Goal: Transaction & Acquisition: Subscribe to service/newsletter

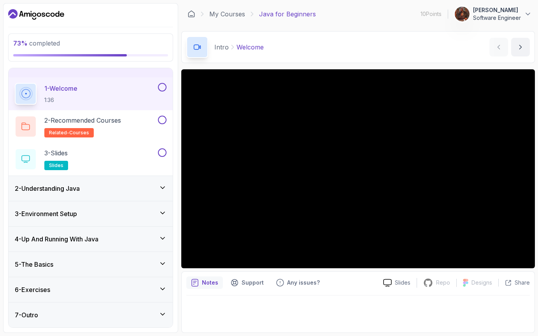
scroll to position [15, 0]
click at [97, 276] on div "5 - The Basics" at bounding box center [91, 264] width 164 height 25
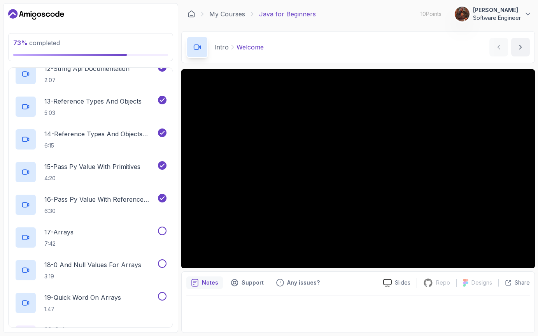
scroll to position [500, 0]
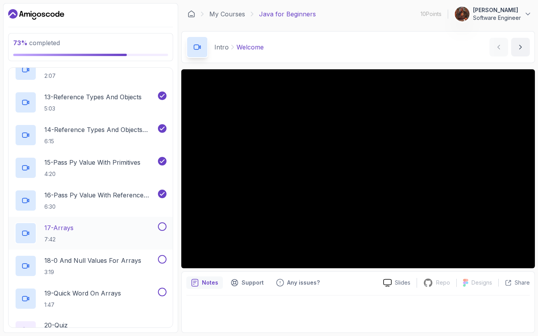
click at [107, 228] on div "17 - Arrays 7:42" at bounding box center [86, 233] width 142 height 22
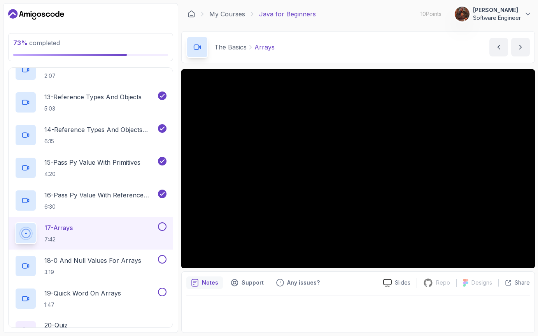
click at [179, 164] on div "73 % completed 1 - Intro 2 - Understanding Java 3 - Environment Setup 4 - Up An…" at bounding box center [269, 168] width 532 height 330
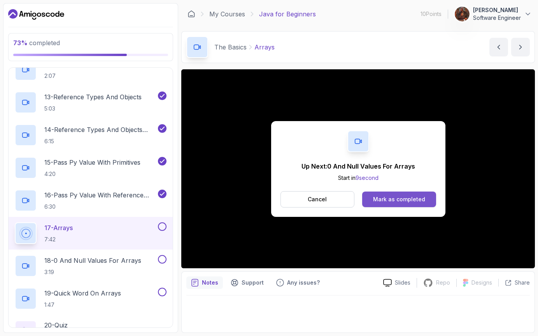
click at [413, 205] on button "Mark as completed" at bounding box center [399, 200] width 74 height 16
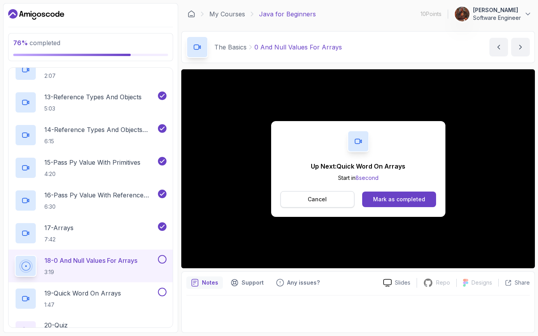
click at [336, 200] on button "Cancel" at bounding box center [318, 199] width 74 height 16
click at [325, 206] on button "Cancel" at bounding box center [318, 199] width 74 height 16
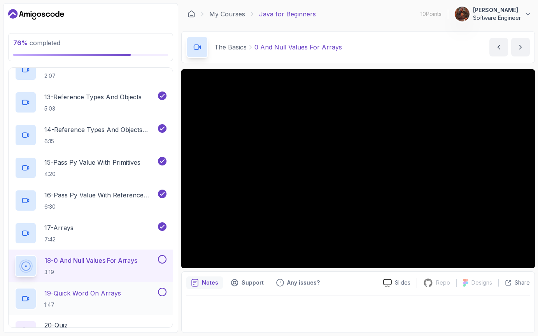
click at [114, 283] on div "19 - Quick Word On Arrays 1:47" at bounding box center [91, 298] width 164 height 33
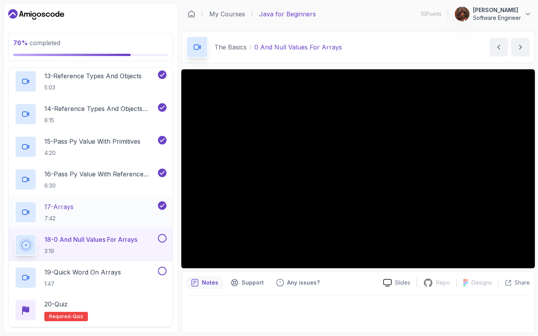
scroll to position [522, 0]
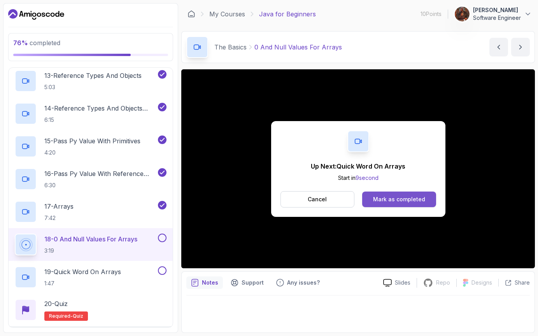
click at [372, 199] on button "Mark as completed" at bounding box center [399, 200] width 74 height 16
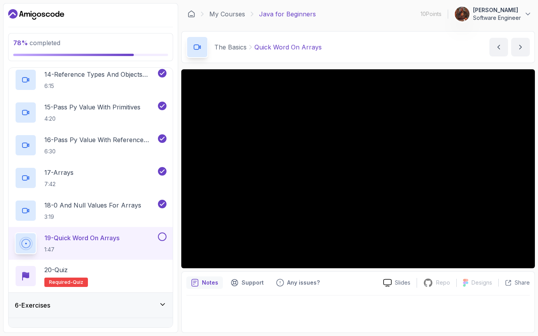
scroll to position [558, 0]
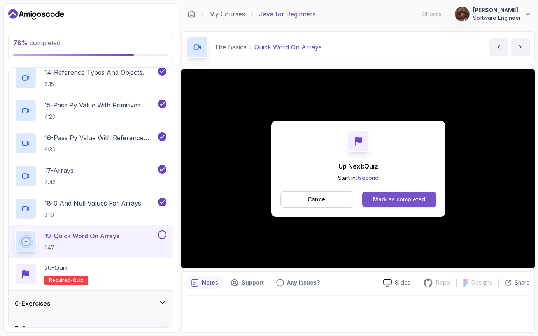
click at [401, 202] on div "Mark as completed" at bounding box center [399, 199] width 52 height 8
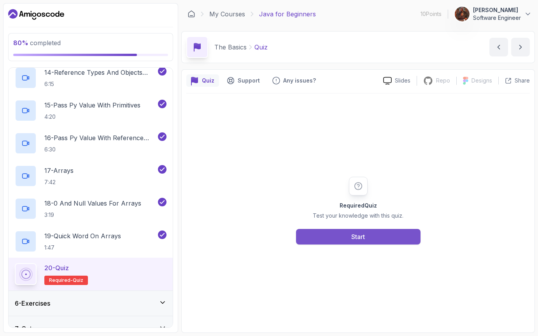
click at [352, 239] on div "Start" at bounding box center [359, 236] width 14 height 9
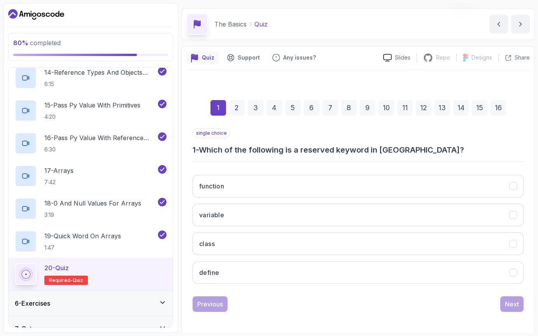
scroll to position [24, 0]
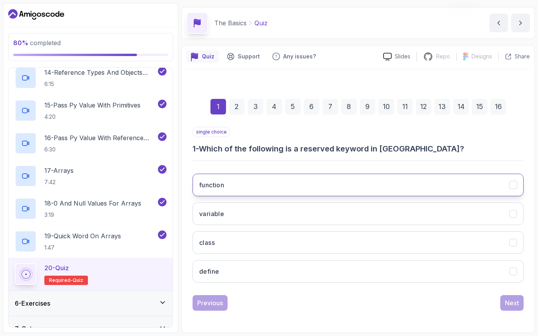
click at [226, 184] on button "function" at bounding box center [358, 185] width 331 height 23
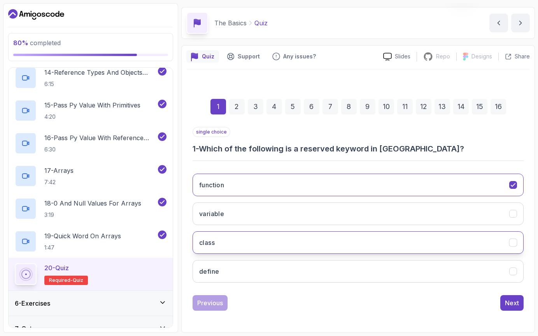
click at [235, 236] on button "class" at bounding box center [358, 242] width 331 height 23
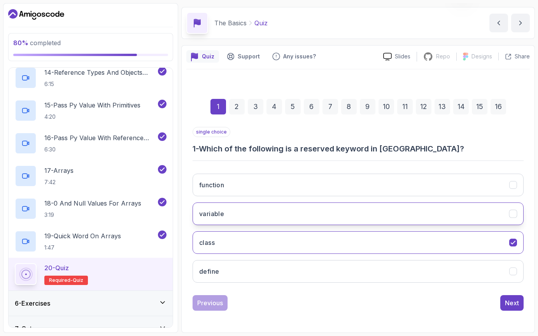
click at [226, 216] on button "variable" at bounding box center [358, 213] width 331 height 23
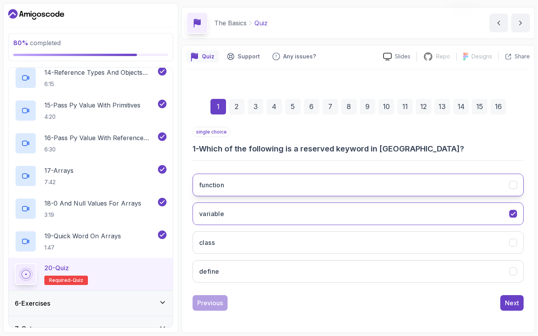
click at [218, 186] on h3 "function" at bounding box center [211, 184] width 25 height 9
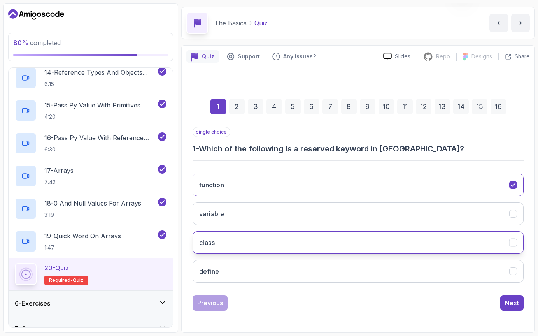
click at [519, 243] on button "class" at bounding box center [358, 242] width 331 height 23
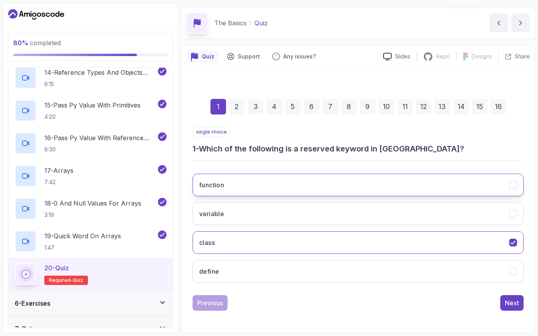
click at [515, 186] on icon "function" at bounding box center [513, 184] width 7 height 7
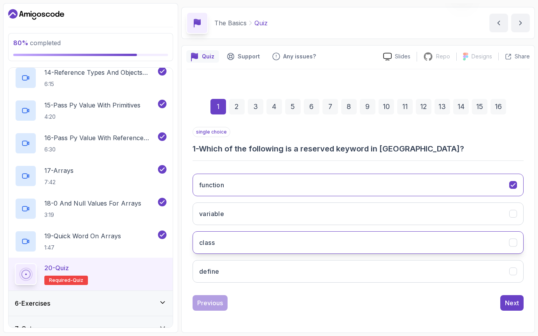
click at [513, 246] on div "class" at bounding box center [514, 243] width 8 height 8
click at [510, 300] on div "Next" at bounding box center [512, 302] width 14 height 9
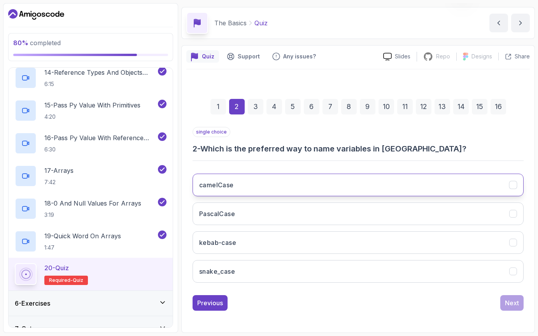
click at [252, 183] on button "camelCase" at bounding box center [358, 185] width 331 height 23
click at [514, 309] on button "Next" at bounding box center [512, 303] width 23 height 16
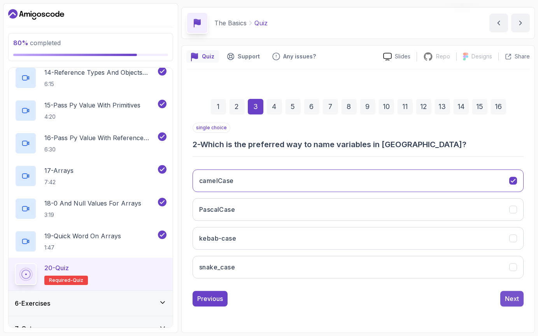
scroll to position [12, 0]
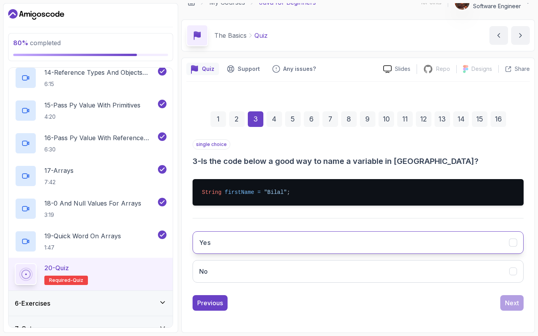
click at [250, 241] on button "Yes" at bounding box center [358, 242] width 331 height 23
click at [514, 305] on div "Next" at bounding box center [512, 302] width 14 height 9
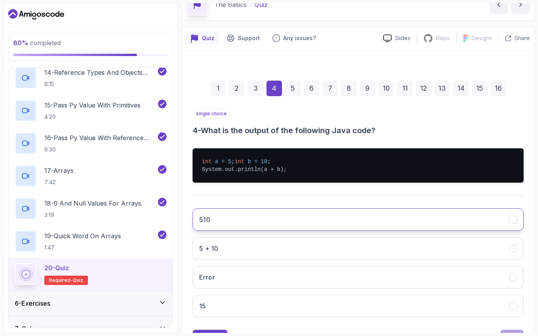
scroll to position [43, 0]
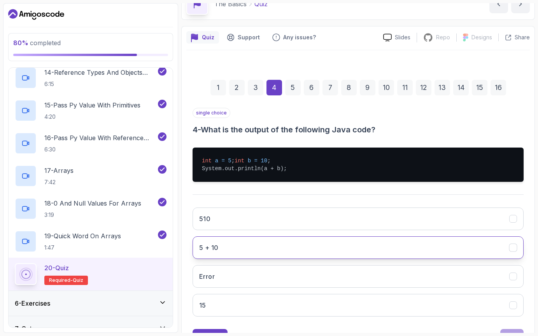
click at [248, 259] on button "5 + 10" at bounding box center [358, 247] width 331 height 23
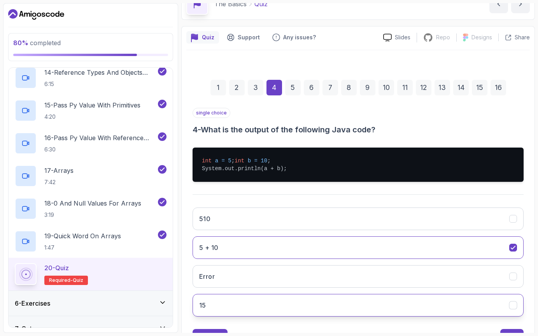
click at [215, 317] on button "15" at bounding box center [358, 305] width 331 height 23
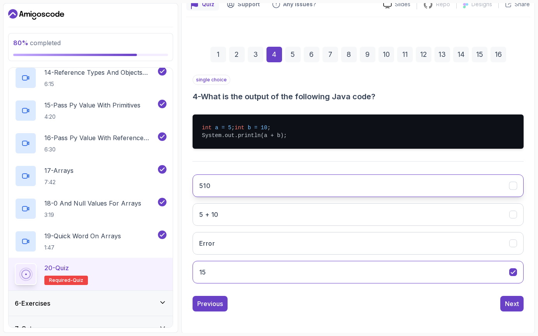
scroll to position [85, 0]
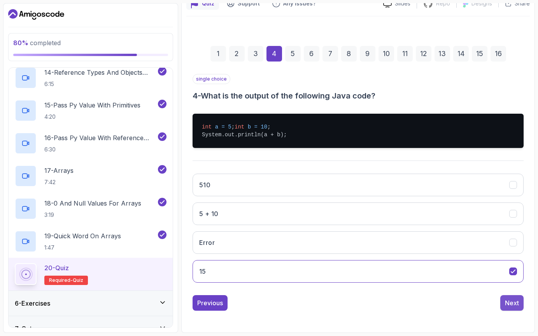
click at [516, 302] on div "Next" at bounding box center [512, 302] width 14 height 9
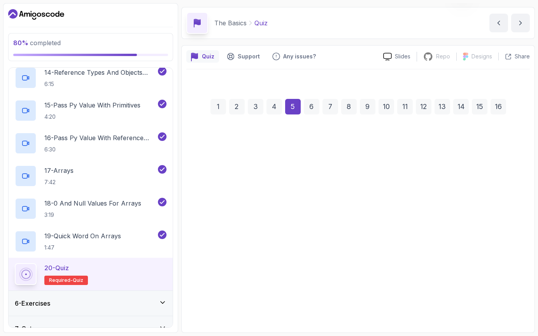
scroll to position [24, 0]
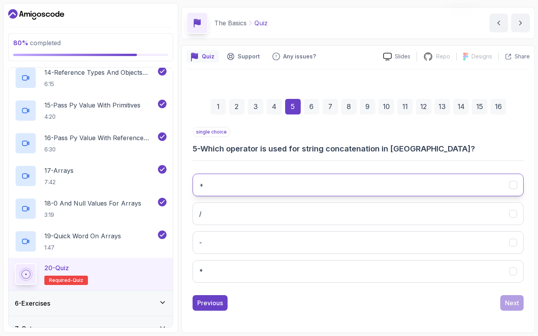
click at [377, 183] on button "+" at bounding box center [358, 185] width 331 height 23
click at [512, 303] on div "Next" at bounding box center [512, 302] width 14 height 9
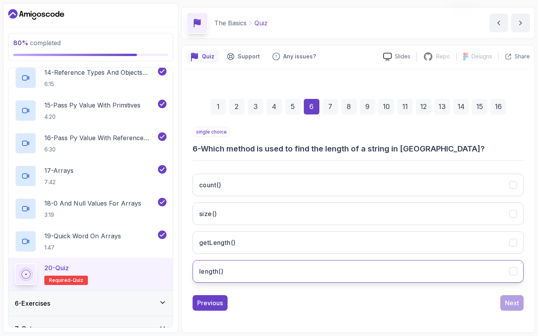
click at [227, 277] on button "length()" at bounding box center [358, 271] width 331 height 23
click at [517, 304] on div "Next" at bounding box center [512, 302] width 14 height 9
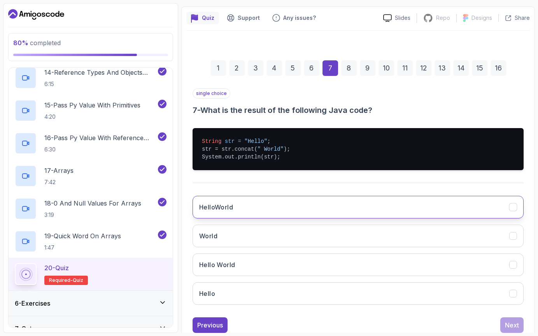
scroll to position [66, 0]
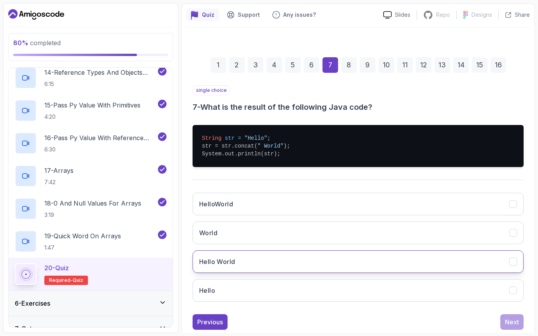
click at [249, 265] on button "Hello World" at bounding box center [358, 261] width 331 height 23
click at [512, 322] on div "Next" at bounding box center [512, 321] width 14 height 9
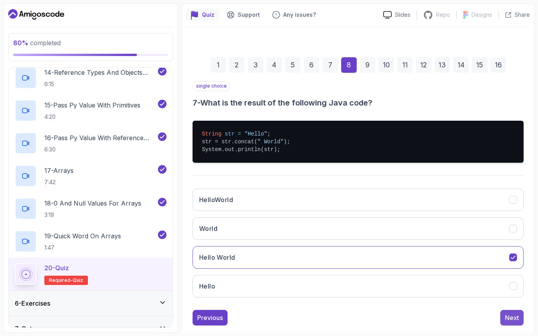
scroll to position [24, 0]
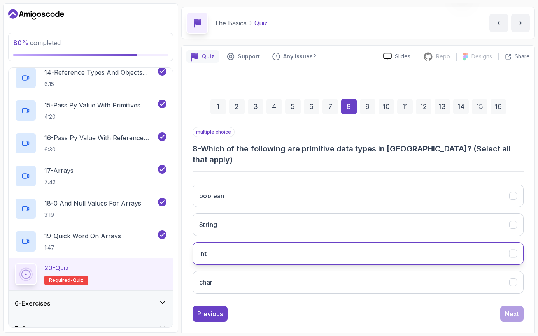
click at [227, 242] on button "int" at bounding box center [358, 253] width 331 height 23
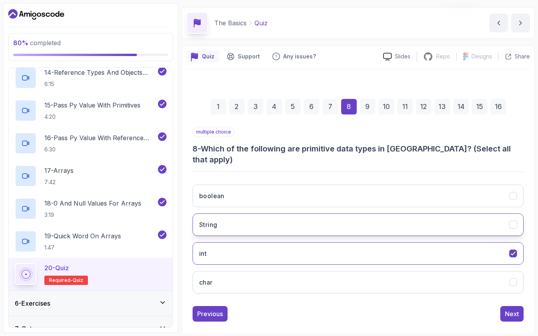
click at [227, 221] on button "String" at bounding box center [358, 224] width 331 height 23
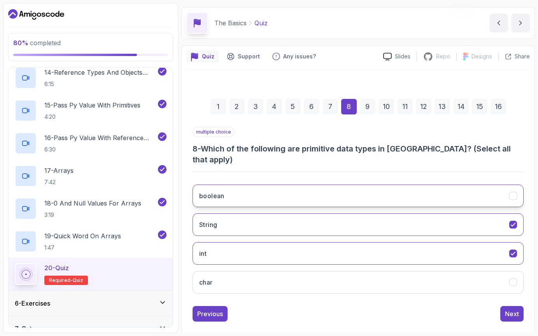
click at [266, 185] on button "boolean" at bounding box center [358, 196] width 331 height 23
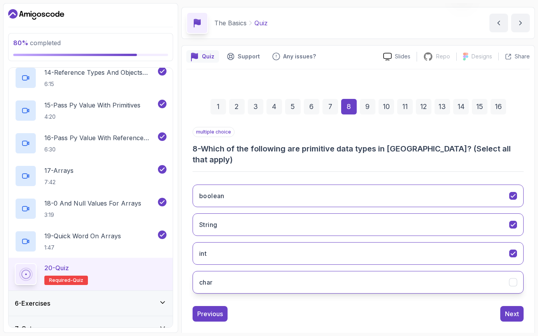
click at [266, 271] on button "char" at bounding box center [358, 282] width 331 height 23
click at [283, 276] on button "char" at bounding box center [358, 282] width 331 height 23
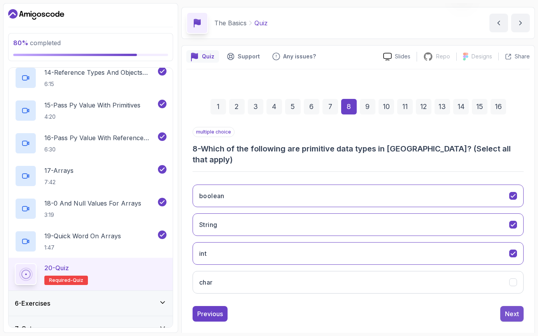
click at [519, 309] on div "Next" at bounding box center [512, 313] width 14 height 9
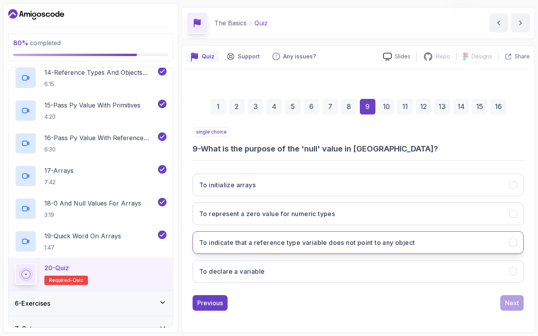
click at [236, 245] on h3 "To indicate that a reference type variable does not point to any object" at bounding box center [307, 242] width 216 height 9
click at [510, 297] on button "Next" at bounding box center [512, 303] width 23 height 16
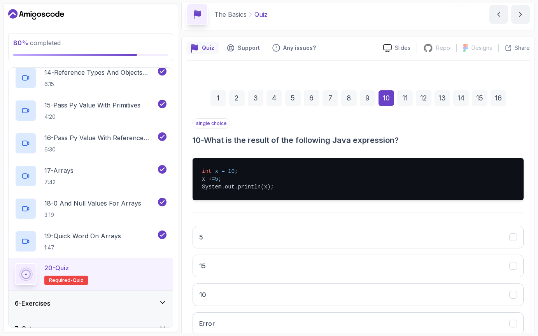
scroll to position [85, 0]
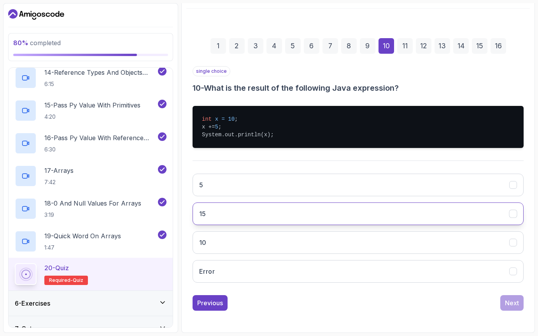
click at [211, 218] on button "15" at bounding box center [358, 213] width 331 height 23
click at [509, 300] on div "Next" at bounding box center [512, 302] width 14 height 9
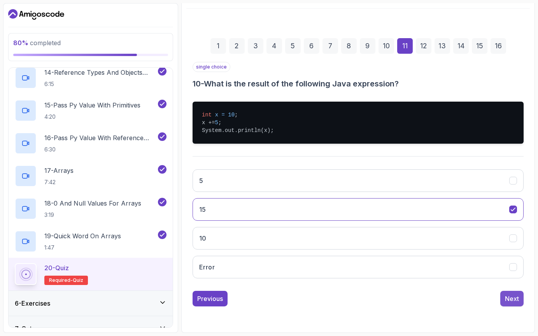
scroll to position [64, 0]
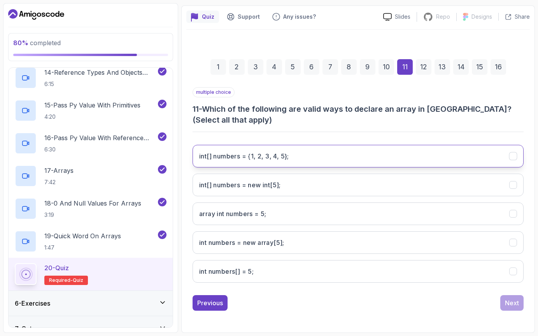
click at [261, 165] on 5};"] "int[] numbers = {1, 2, 3, 4, 5};" at bounding box center [358, 156] width 331 height 23
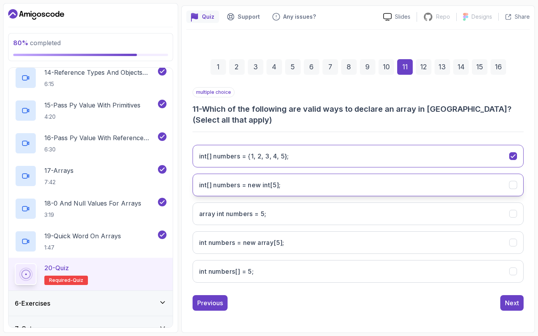
click at [269, 187] on h3 "int[] numbers = new int[5];" at bounding box center [240, 184] width 82 height 9
click at [508, 305] on div "Next" at bounding box center [512, 302] width 14 height 9
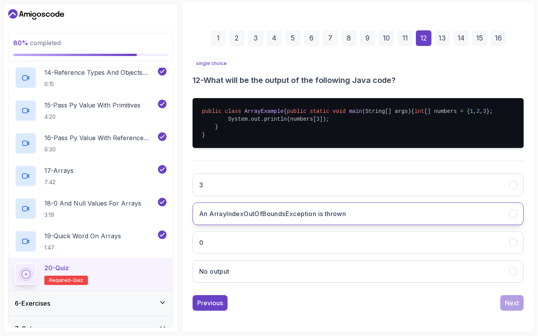
scroll to position [100, 0]
click at [251, 225] on button "An ArrayIndexOutOfBoundsException is thrown" at bounding box center [358, 213] width 331 height 23
click at [517, 308] on div "Next" at bounding box center [512, 302] width 14 height 9
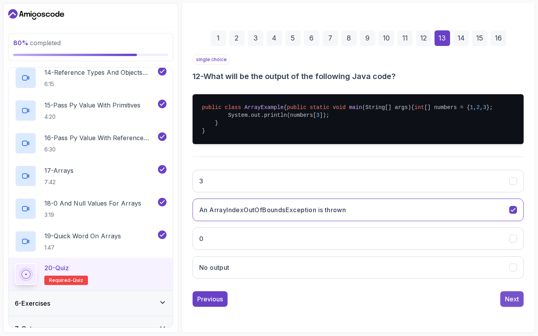
scroll to position [24, 0]
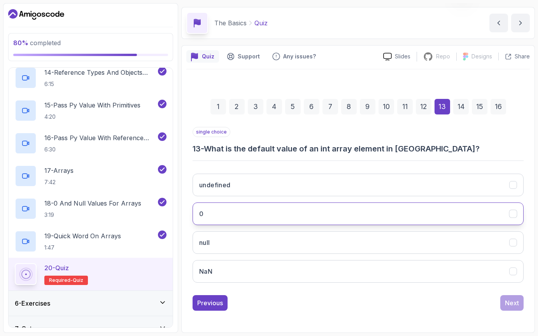
click at [255, 220] on button "0" at bounding box center [358, 213] width 331 height 23
click at [519, 302] on button "Next" at bounding box center [512, 303] width 23 height 16
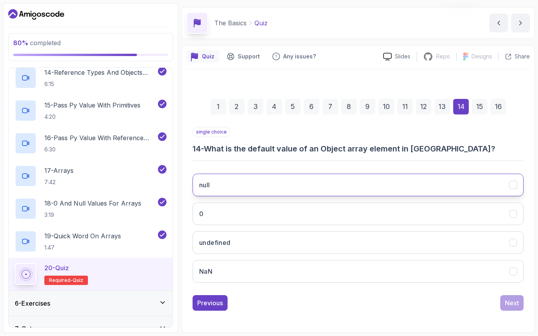
click at [232, 185] on button "null" at bounding box center [358, 185] width 331 height 23
click at [514, 306] on div "Next" at bounding box center [512, 302] width 14 height 9
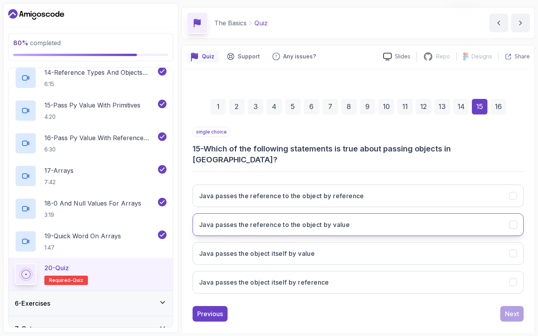
click at [338, 213] on button "Java passes the reference to the object by value" at bounding box center [358, 224] width 331 height 23
click at [514, 309] on div "Next" at bounding box center [512, 313] width 14 height 9
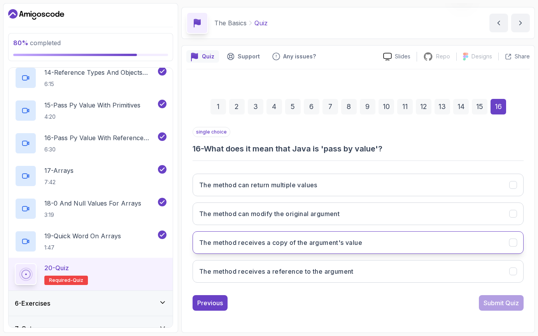
click at [337, 243] on h3 "The method receives a copy of the argument's value" at bounding box center [280, 242] width 163 height 9
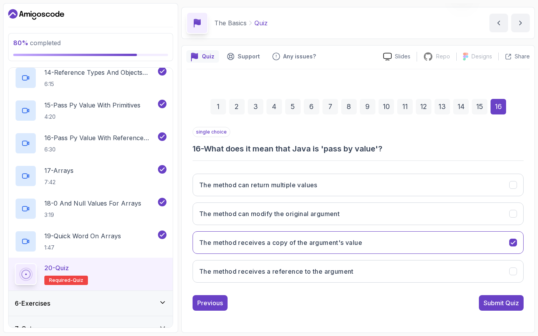
click at [507, 311] on div "1 2 3 4 5 6 7 8 9 10 11 12 13 14 15 16 single choice 16 - What does it mean tha…" at bounding box center [359, 198] width 344 height 237
click at [498, 302] on div "Submit Quiz" at bounding box center [501, 302] width 35 height 9
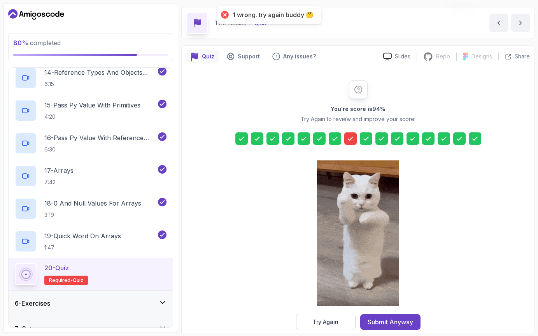
click at [352, 143] on div at bounding box center [351, 138] width 12 height 12
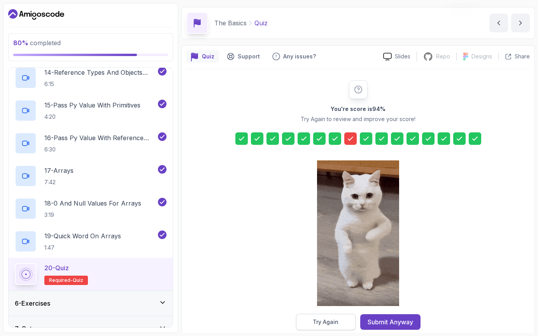
click at [315, 323] on div "Try Again" at bounding box center [326, 322] width 26 height 8
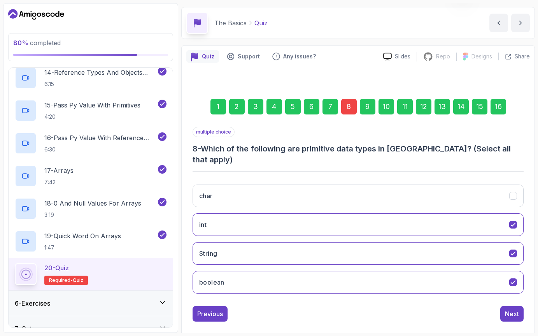
click at [352, 111] on div "8" at bounding box center [349, 107] width 16 height 16
click at [283, 249] on button "String" at bounding box center [358, 253] width 331 height 23
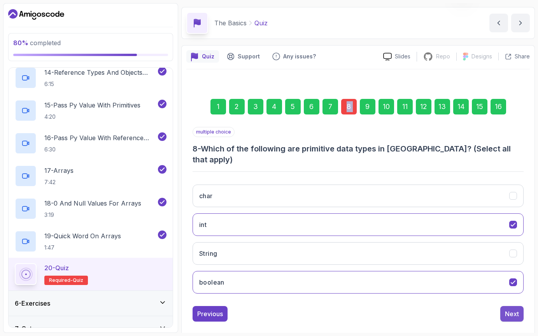
click at [512, 309] on div "Next" at bounding box center [512, 313] width 14 height 9
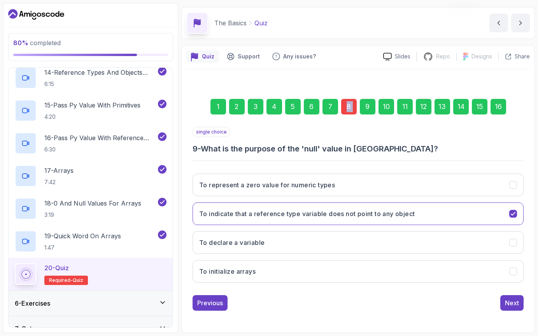
click at [512, 301] on div "Next" at bounding box center [512, 302] width 14 height 9
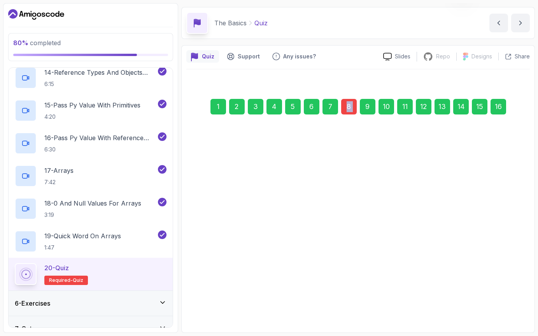
click at [512, 301] on div "Next" at bounding box center [512, 300] width 14 height 9
click at [512, 301] on 5};"] "int[] numbers = {1, 2, 3, 4, 5};" at bounding box center [358, 311] width 331 height 23
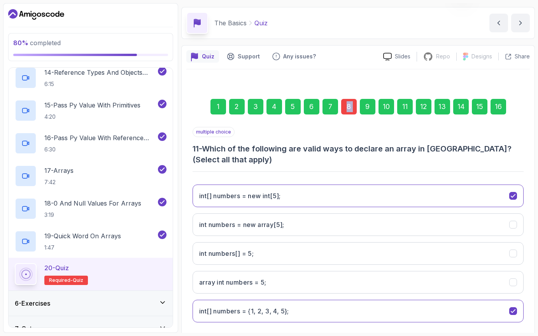
click at [512, 301] on 5};"] "int[] numbers = {1, 2, 3, 4, 5};" at bounding box center [358, 311] width 331 height 23
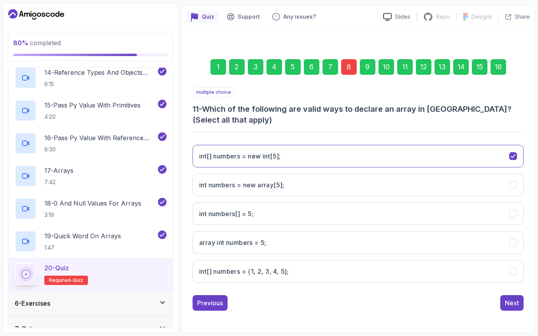
click at [487, 257] on div "int[] numbers = new int[5]; int numbers = new array[5]; int numbers[] = 5; arra…" at bounding box center [358, 214] width 331 height 150
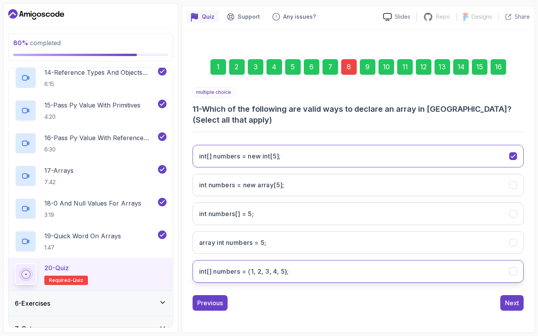
click at [491, 267] on 5};"] "int[] numbers = {1, 2, 3, 4, 5};" at bounding box center [358, 271] width 331 height 23
click at [517, 306] on div "Next" at bounding box center [512, 302] width 14 height 9
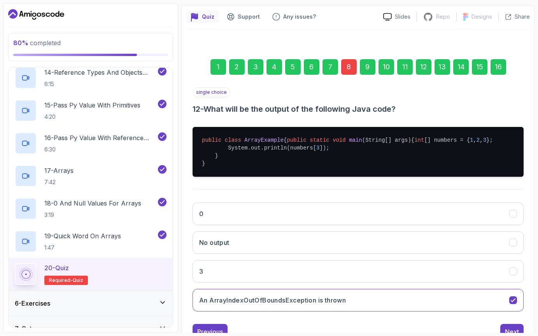
scroll to position [108, 0]
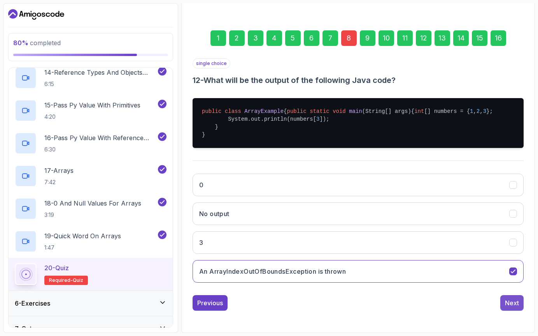
click at [518, 307] on div "Next" at bounding box center [512, 302] width 14 height 9
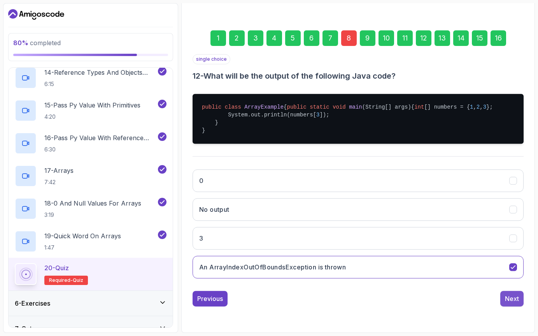
scroll to position [24, 0]
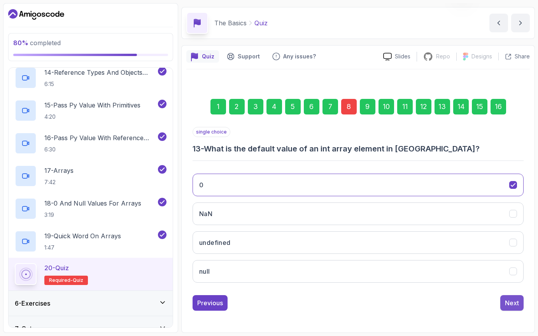
click at [519, 303] on button "Next" at bounding box center [512, 303] width 23 height 16
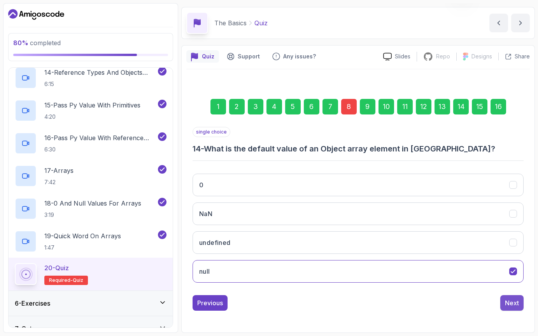
click at [521, 307] on button "Next" at bounding box center [512, 303] width 23 height 16
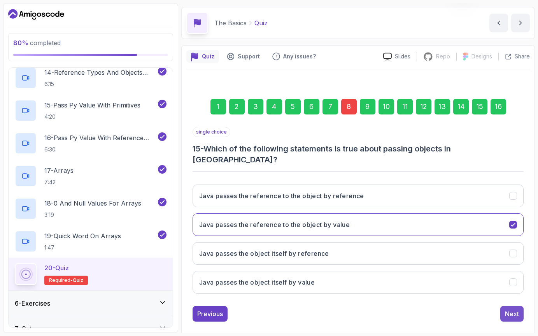
click at [509, 309] on button "Next" at bounding box center [512, 314] width 23 height 16
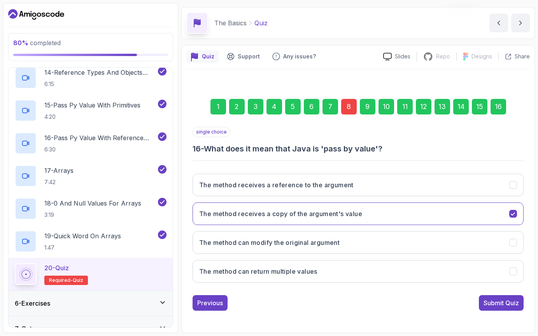
click at [509, 309] on button "Submit Quiz" at bounding box center [501, 303] width 45 height 16
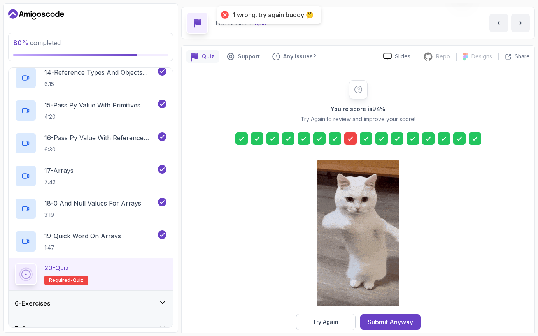
click at [349, 138] on icon at bounding box center [351, 139] width 8 height 8
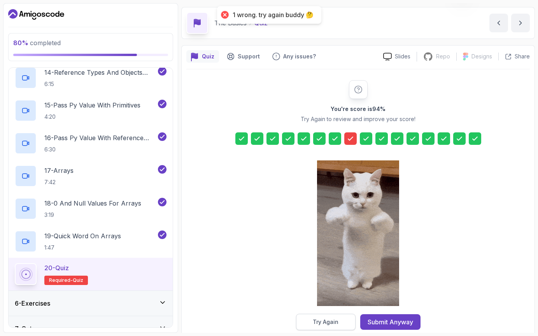
click at [334, 324] on div "Try Again" at bounding box center [326, 322] width 26 height 8
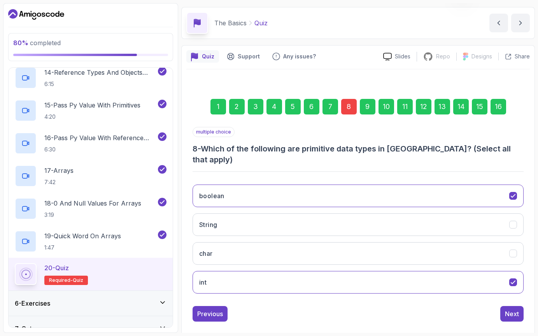
click at [352, 109] on div "8" at bounding box center [349, 107] width 16 height 16
click at [231, 213] on button "String" at bounding box center [358, 224] width 331 height 23
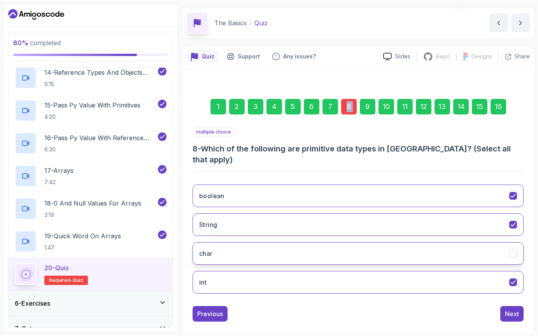
click at [228, 244] on button "char" at bounding box center [358, 253] width 331 height 23
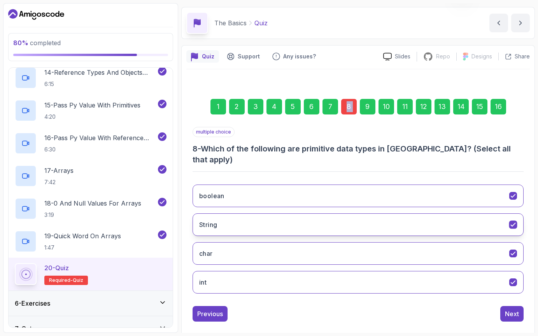
click at [338, 215] on button "String" at bounding box center [358, 224] width 331 height 23
click at [510, 306] on button "Next" at bounding box center [512, 314] width 23 height 16
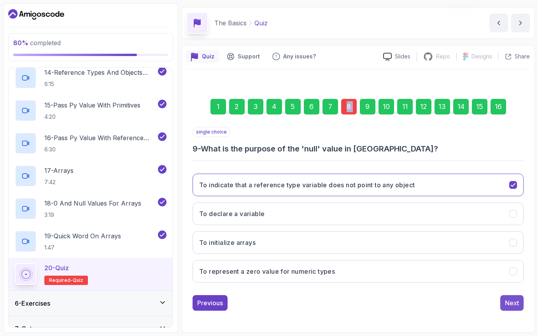
click at [510, 297] on button "Next" at bounding box center [512, 303] width 23 height 16
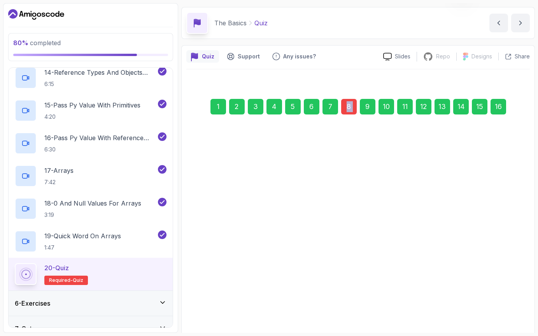
click at [510, 297] on button "15" at bounding box center [358, 303] width 331 height 23
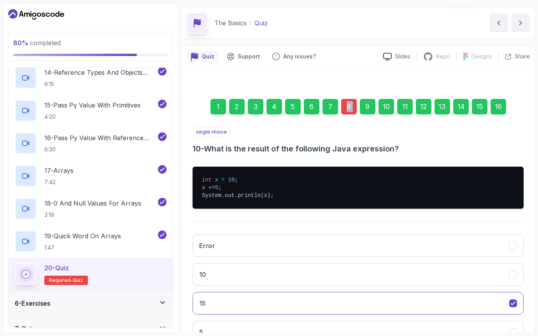
click at [510, 297] on button "15" at bounding box center [358, 303] width 331 height 23
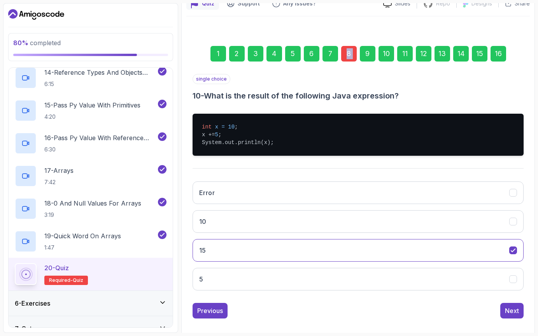
scroll to position [85, 0]
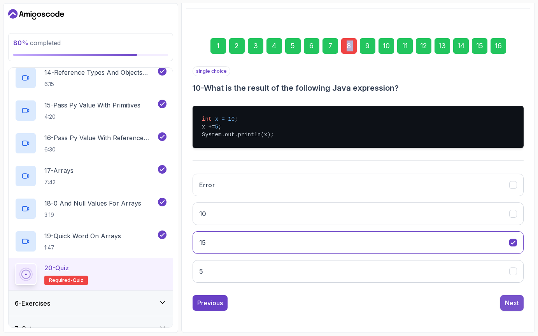
click at [516, 306] on div "Next" at bounding box center [512, 302] width 14 height 9
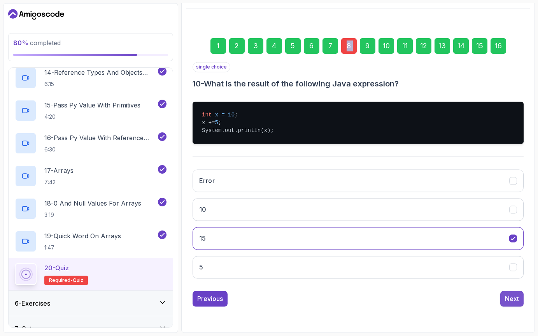
scroll to position [64, 0]
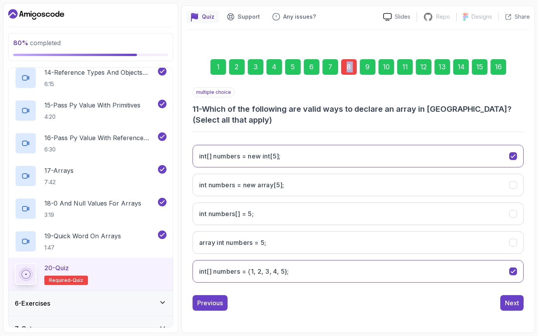
click at [516, 306] on div "Next" at bounding box center [512, 302] width 14 height 9
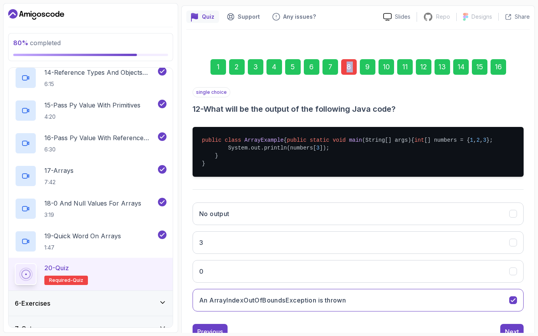
scroll to position [108, 0]
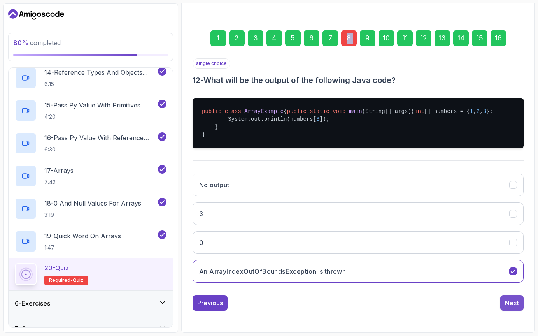
click at [515, 306] on div "Next" at bounding box center [512, 302] width 14 height 9
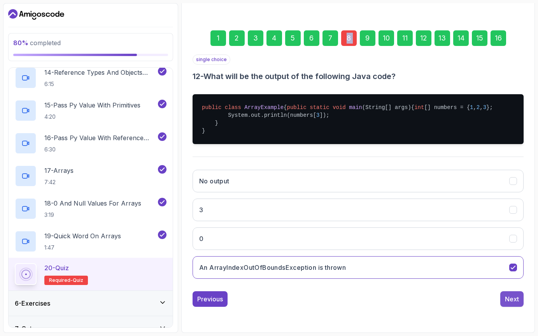
scroll to position [24, 0]
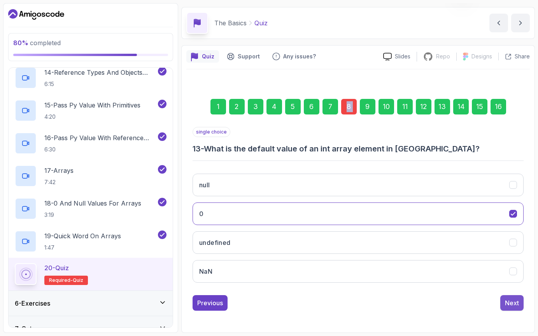
click at [516, 297] on button "Next" at bounding box center [512, 303] width 23 height 16
click at [512, 311] on div "1 2 3 4 5 6 7 8 9 10 11 12 13 14 15 16 single choice 14 - What is the default v…" at bounding box center [359, 198] width 344 height 237
click at [512, 308] on button "Next" at bounding box center [512, 303] width 23 height 16
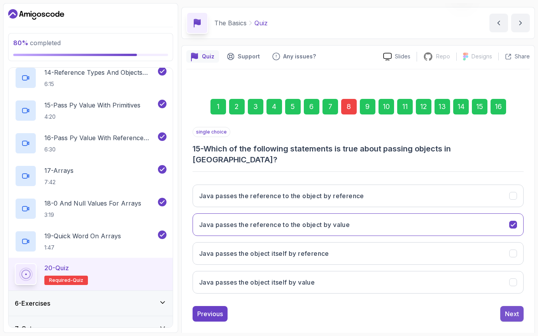
click at [517, 309] on div "Next" at bounding box center [512, 313] width 14 height 9
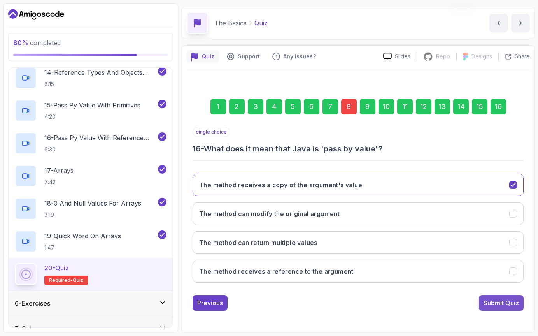
click at [518, 307] on div "Submit Quiz" at bounding box center [501, 302] width 35 height 9
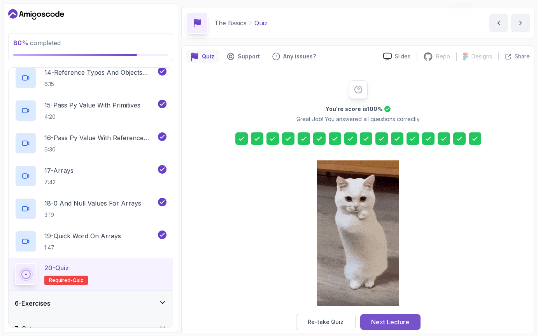
click at [389, 326] on div "Next Lecture" at bounding box center [390, 321] width 38 height 9
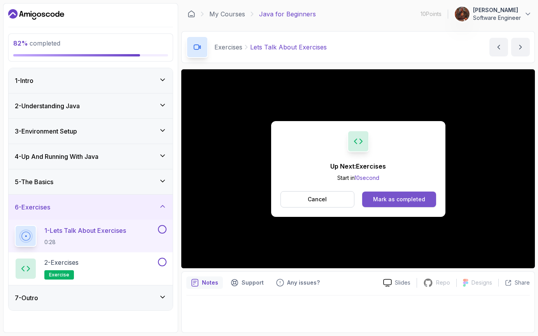
click at [406, 200] on div "Mark as completed" at bounding box center [399, 199] width 52 height 8
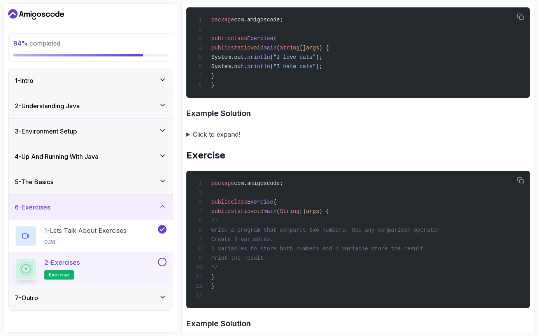
scroll to position [410, 0]
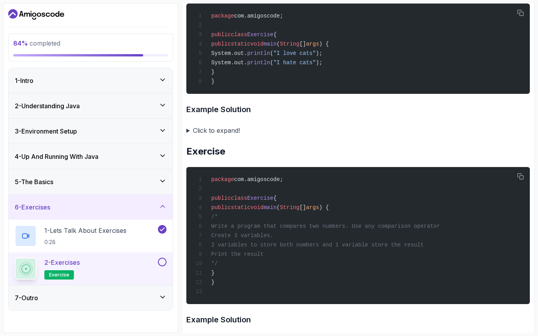
click at [227, 135] on summary "Click to expand!" at bounding box center [359, 130] width 344 height 11
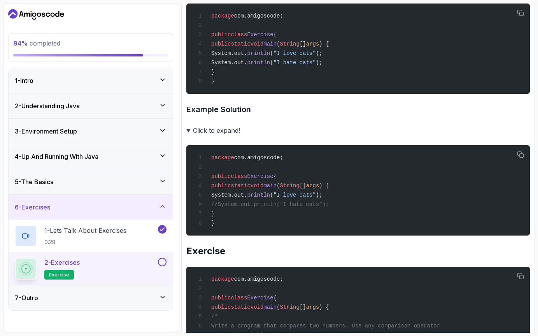
click at [227, 135] on summary "Click to expand!" at bounding box center [359, 130] width 344 height 11
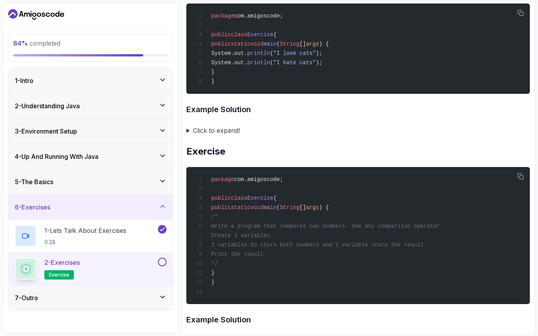
click at [227, 135] on summary "Click to expand!" at bounding box center [359, 130] width 344 height 11
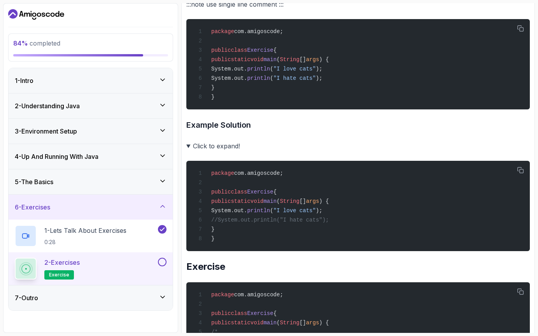
scroll to position [397, 0]
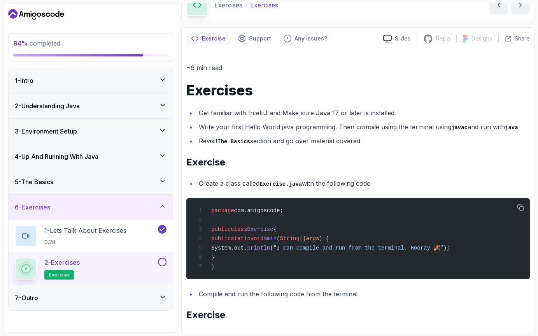
scroll to position [42, 0]
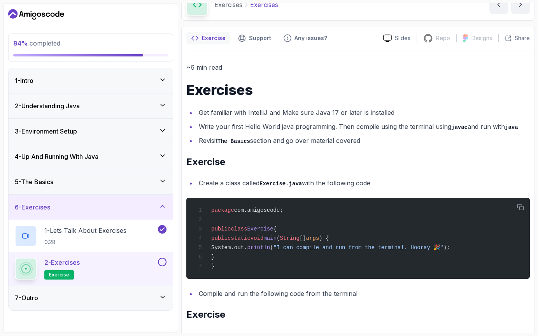
click at [266, 186] on li "Create a class called Exercise.java with the following code" at bounding box center [364, 183] width 334 height 11
click at [269, 182] on code "Exercise.java" at bounding box center [281, 184] width 42 height 6
copy code "Exercise"
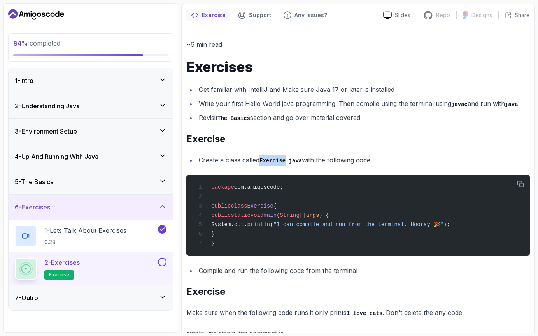
scroll to position [73, 0]
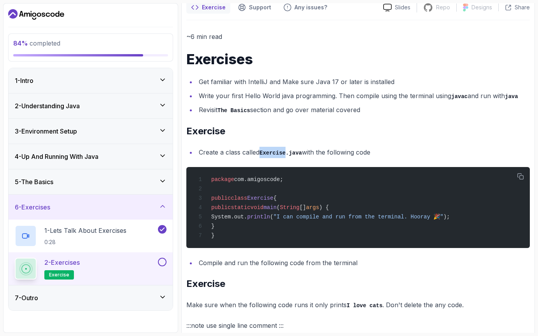
click at [119, 126] on div "3 - Environment Setup" at bounding box center [91, 131] width 164 height 25
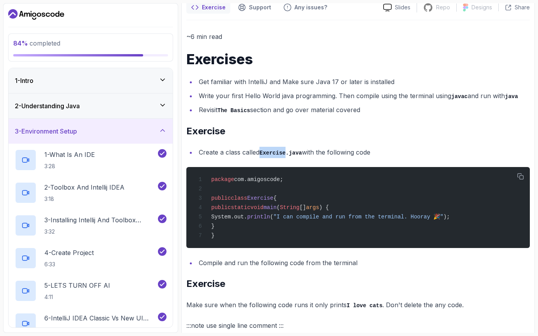
drag, startPoint x: 100, startPoint y: 107, endPoint x: 101, endPoint y: 128, distance: 20.7
click at [101, 124] on div "1 - Intro 2 - Understanding Java 3 - Environment Setup 1 - What Is An IDE 3:28 …" at bounding box center [91, 197] width 164 height 259
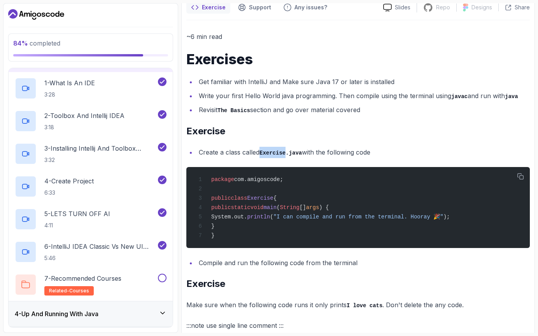
scroll to position [72, 0]
click at [93, 193] on p "6:33" at bounding box center [68, 192] width 49 height 8
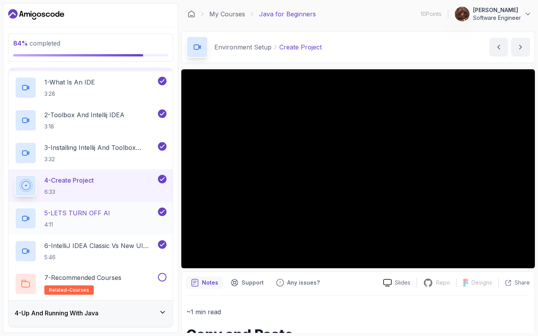
scroll to position [146, 0]
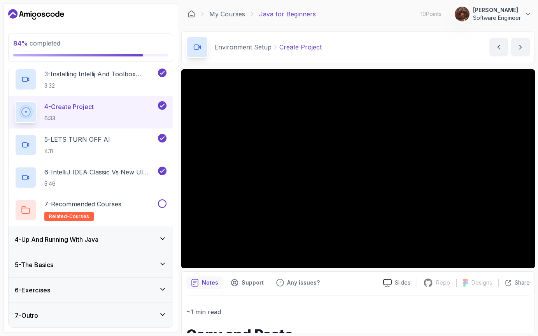
click at [65, 288] on div "6 - Exercises" at bounding box center [91, 289] width 152 height 9
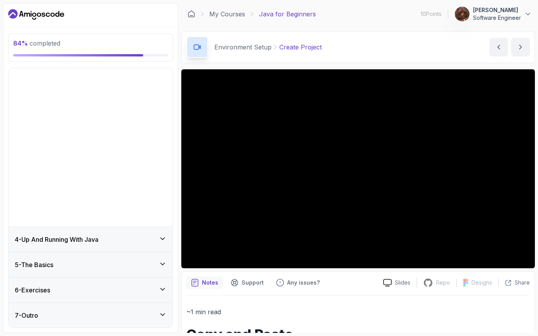
scroll to position [0, 0]
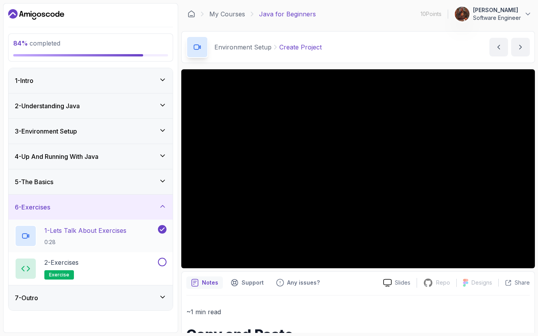
click at [93, 241] on p "0:28" at bounding box center [85, 242] width 82 height 8
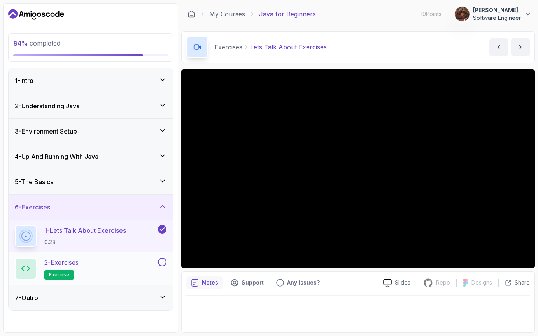
click at [107, 264] on div "2 - Exercises exercise" at bounding box center [86, 269] width 142 height 22
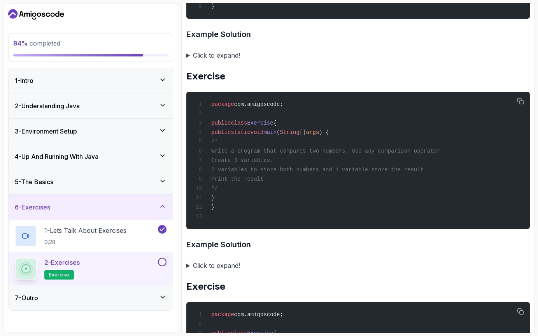
scroll to position [495, 0]
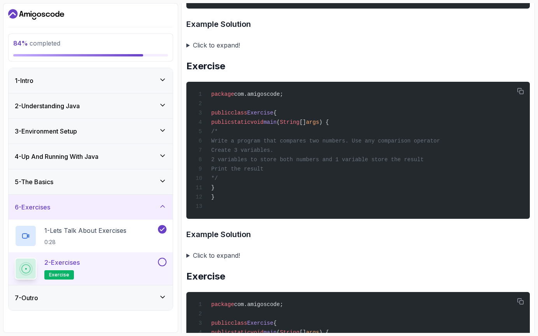
click at [213, 241] on h3 "Example Solution" at bounding box center [359, 234] width 344 height 12
click at [213, 261] on summary "Click to expand!" at bounding box center [359, 255] width 344 height 11
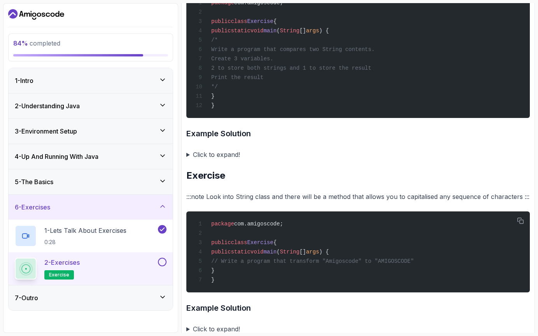
scroll to position [1037, 0]
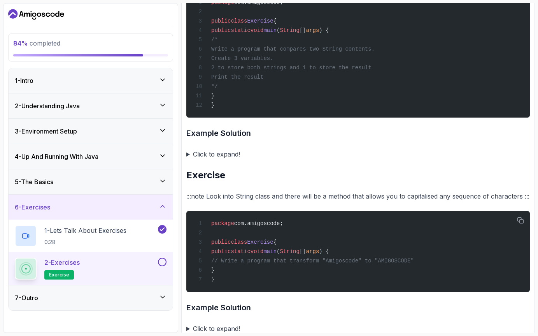
click at [195, 160] on summary "Click to expand!" at bounding box center [359, 154] width 344 height 11
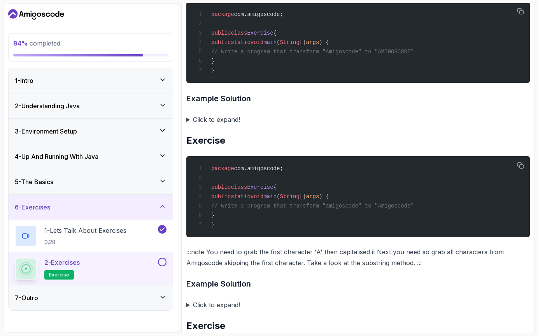
scroll to position [1472, 0]
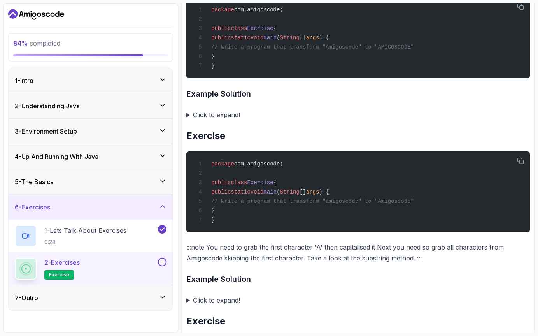
click at [187, 120] on summary "Click to expand!" at bounding box center [359, 114] width 344 height 11
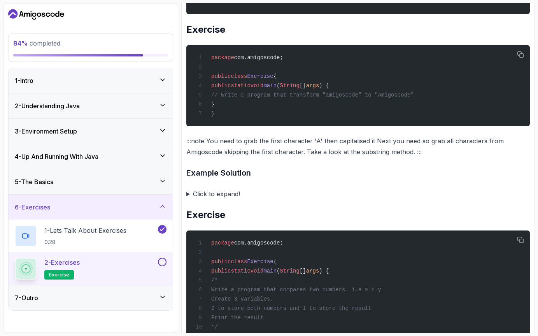
scroll to position [1741, 0]
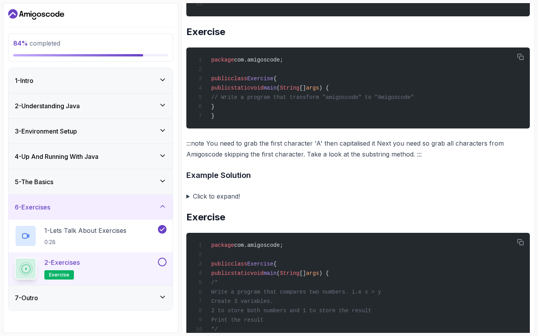
click at [343, 202] on summary "Click to expand!" at bounding box center [359, 196] width 344 height 11
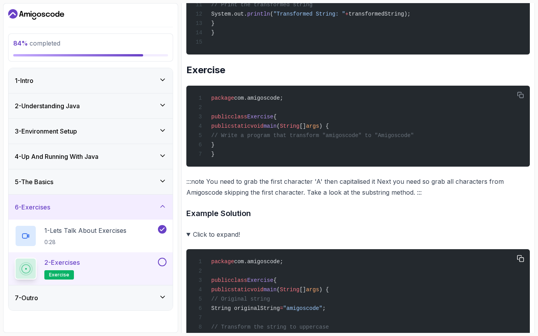
scroll to position [1709, 0]
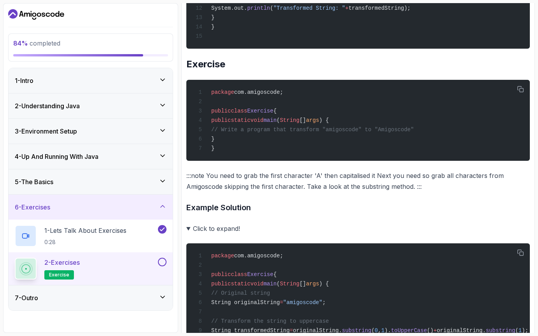
click at [218, 234] on summary "Click to expand!" at bounding box center [359, 228] width 344 height 11
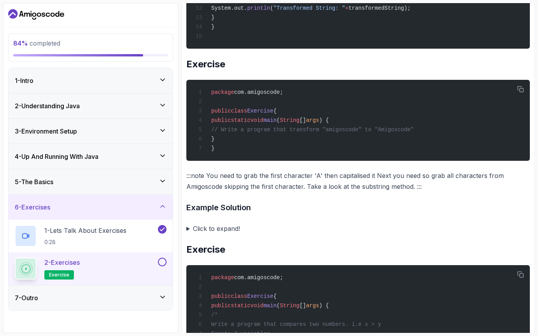
click at [218, 234] on summary "Click to expand!" at bounding box center [359, 228] width 344 height 11
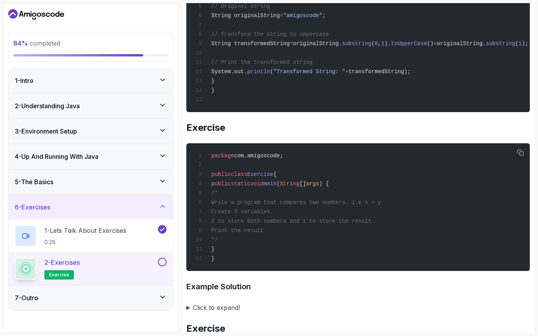
scroll to position [0, 42]
click at [414, 47] on span "toUpperCase" at bounding box center [409, 43] width 36 height 6
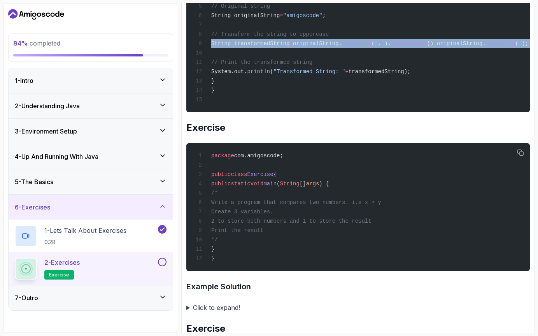
click at [414, 47] on span "toUpperCase" at bounding box center [409, 43] width 36 height 6
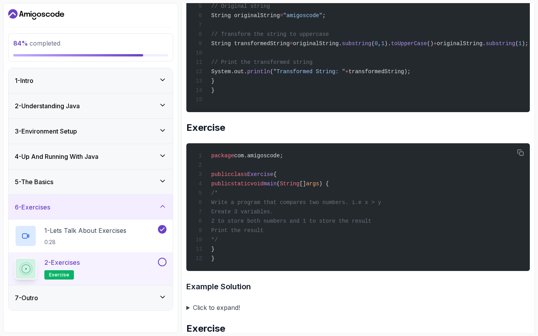
click at [454, 107] on div "package com.amigoscode; public class Exercise { public static void main ( Strin…" at bounding box center [358, 34] width 331 height 146
drag, startPoint x: 454, startPoint y: 118, endPoint x: 203, endPoint y: 55, distance: 259.4
click at [203, 55] on div "package com.amigoscode; public class Exercise { public static void main ( Strin…" at bounding box center [358, 34] width 331 height 146
copy code "// Original string String originalString = "amigoscode" ; // Transform the stri…"
click at [437, 107] on div "package com.amigoscode; public class Exercise { public static void main ( Strin…" at bounding box center [358, 34] width 331 height 146
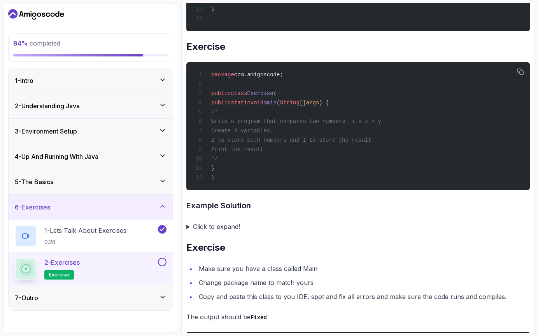
scroll to position [2081, 0]
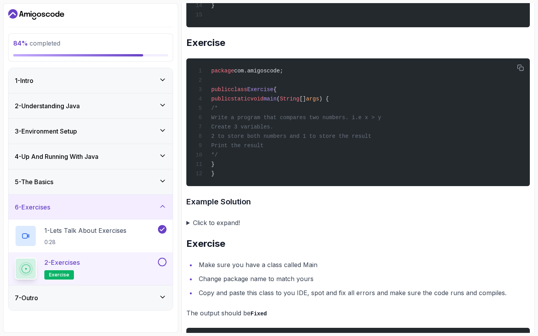
click at [204, 228] on summary "Click to expand!" at bounding box center [359, 222] width 344 height 11
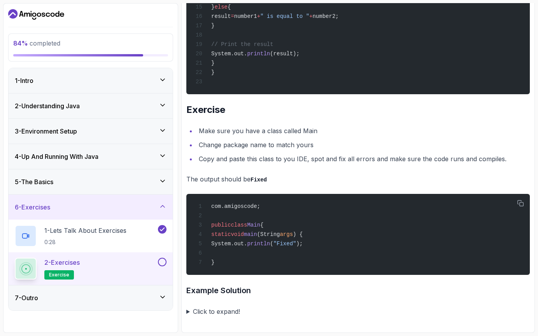
scroll to position [2520, 0]
click at [222, 312] on summary "Click to expand!" at bounding box center [359, 311] width 344 height 11
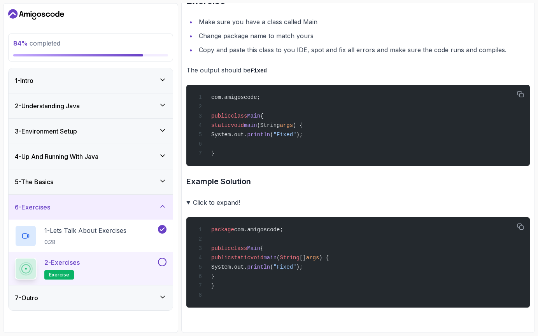
scroll to position [2632, 0]
click at [163, 266] on button "2 - Exercises exercise" at bounding box center [91, 269] width 152 height 22
click at [164, 264] on button at bounding box center [162, 262] width 9 height 9
click at [120, 302] on div "7 - Outro" at bounding box center [91, 297] width 152 height 9
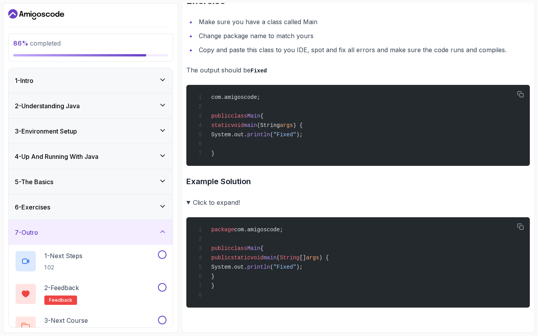
scroll to position [16, 0]
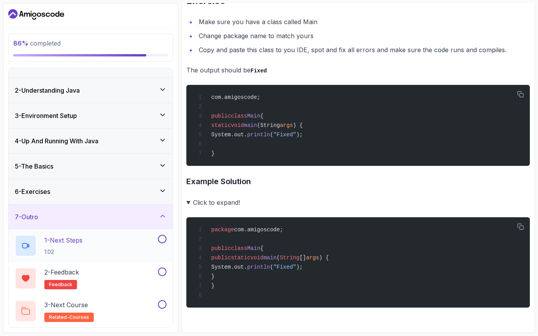
click at [101, 240] on div "1 - Next Steps 1:02" at bounding box center [86, 246] width 142 height 22
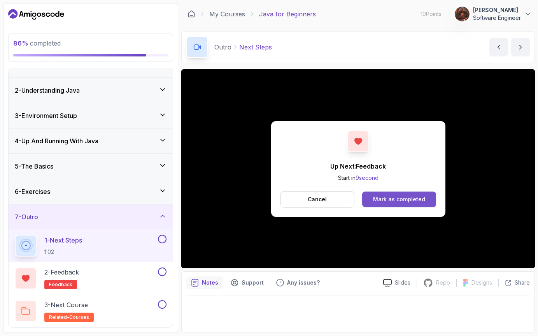
click at [396, 206] on button "Mark as completed" at bounding box center [399, 200] width 74 height 16
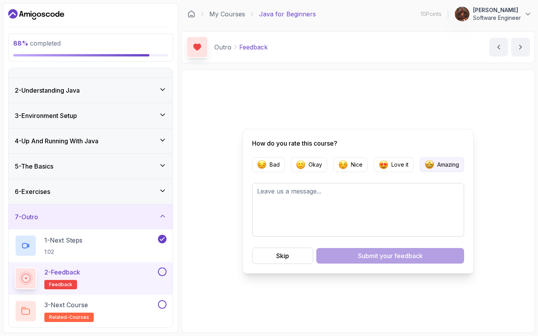
click at [440, 161] on p "Amazing" at bounding box center [449, 165] width 22 height 8
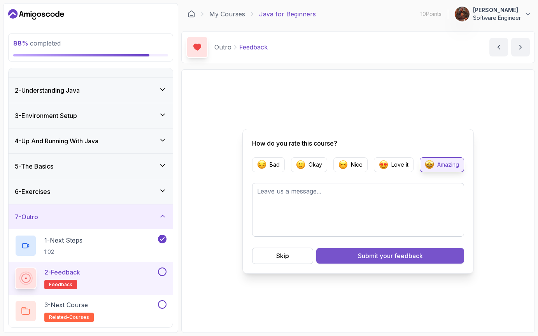
click at [404, 260] on button "Submit your feedback" at bounding box center [391, 256] width 148 height 16
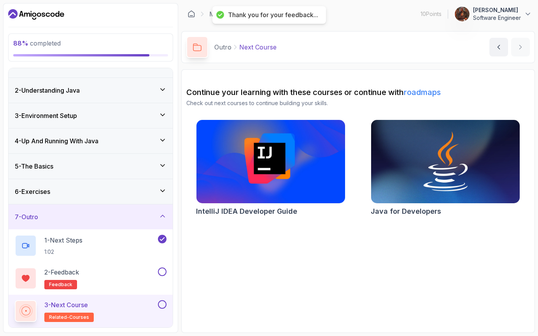
click at [434, 93] on link "roadmaps" at bounding box center [422, 92] width 37 height 9
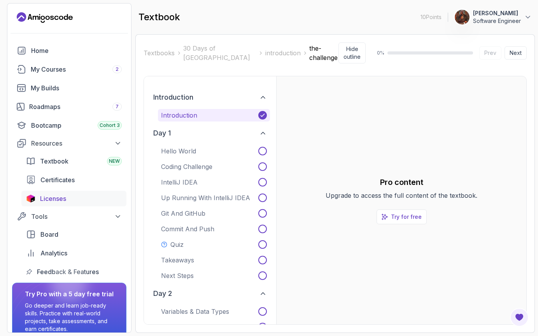
click at [58, 196] on span "Licenses" at bounding box center [53, 198] width 26 height 9
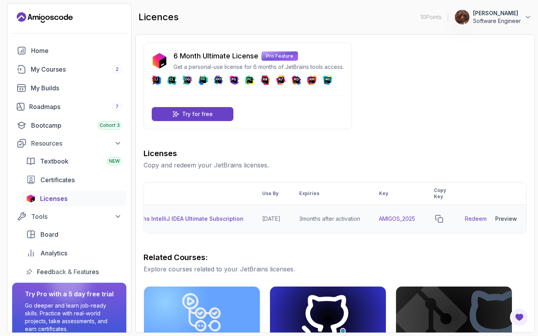
scroll to position [0, 55]
click at [438, 217] on icon "copy-button" at bounding box center [436, 219] width 8 height 8
click at [466, 218] on link "Redeem" at bounding box center [472, 219] width 22 height 8
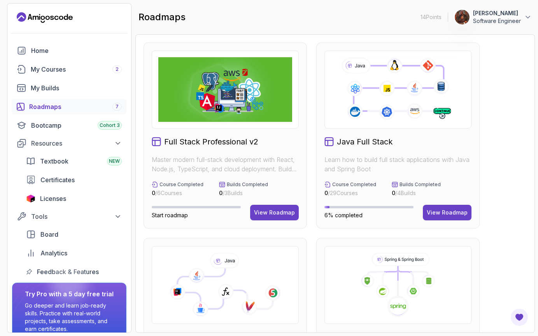
click at [446, 223] on div "Java Full Stack Learn how to build full stack applications with Java and Spring…" at bounding box center [399, 135] width 164 height 186
click at [446, 213] on div "View Roadmap" at bounding box center [447, 213] width 41 height 8
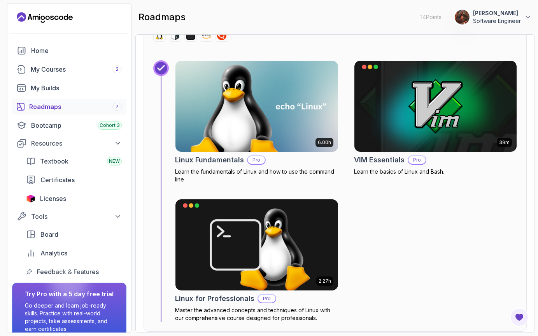
scroll to position [1125, 0]
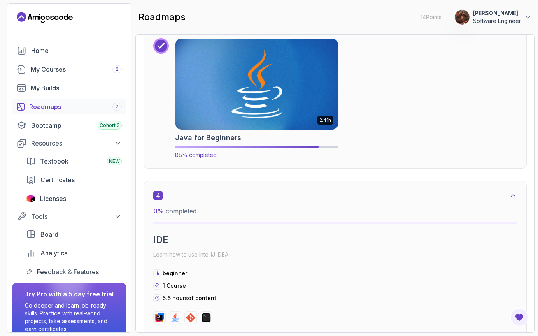
click at [277, 117] on img at bounding box center [257, 84] width 171 height 96
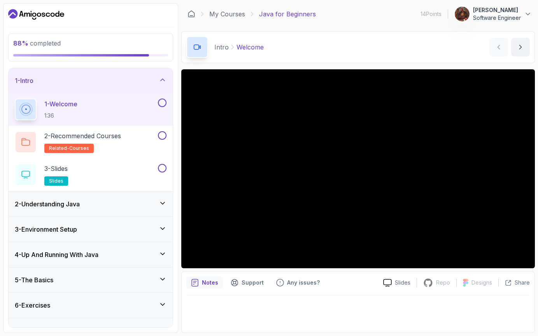
click at [169, 104] on div "1 - Welcome 1:36" at bounding box center [91, 109] width 164 height 33
click at [163, 104] on button at bounding box center [162, 103] width 9 height 9
click at [161, 140] on button "2 - Recommended Courses related-courses" at bounding box center [91, 142] width 152 height 22
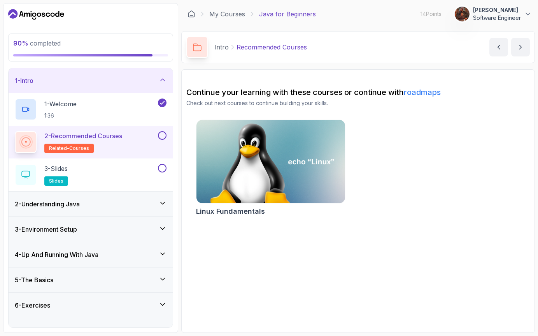
click at [158, 134] on div at bounding box center [162, 135] width 10 height 9
click at [160, 135] on button at bounding box center [162, 135] width 9 height 9
click at [164, 169] on button at bounding box center [162, 168] width 9 height 9
click at [133, 169] on div "3 - Slides slides" at bounding box center [86, 175] width 142 height 22
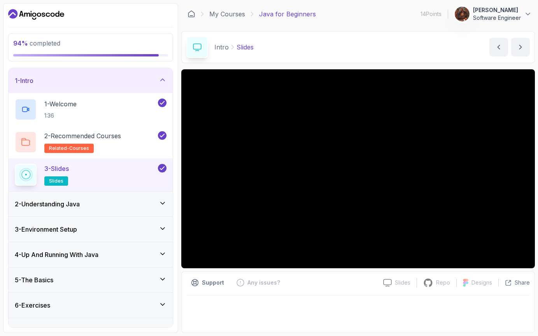
click at [133, 169] on div "3 - Slides slides" at bounding box center [86, 175] width 142 height 22
click at [165, 84] on div "1 - Intro" at bounding box center [91, 80] width 152 height 9
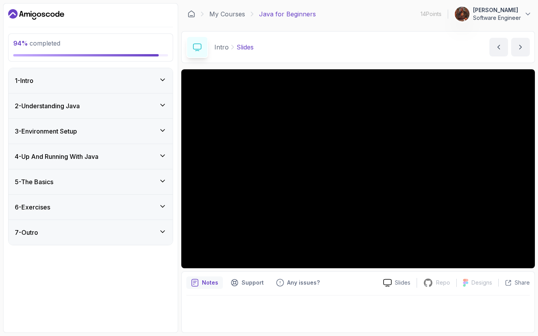
click at [162, 113] on div "2 - Understanding Java" at bounding box center [91, 105] width 164 height 25
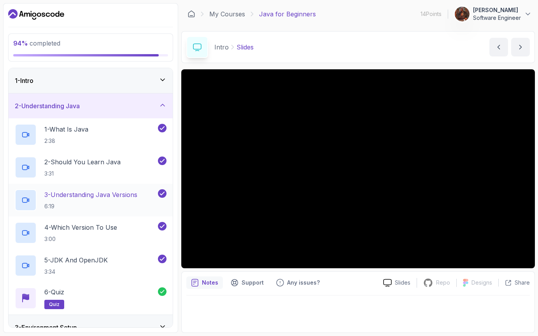
scroll to position [113, 0]
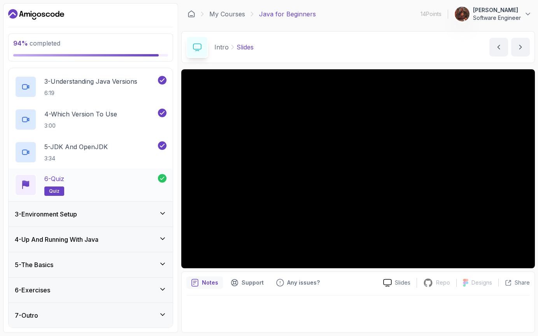
click at [163, 178] on icon at bounding box center [162, 178] width 4 height 3
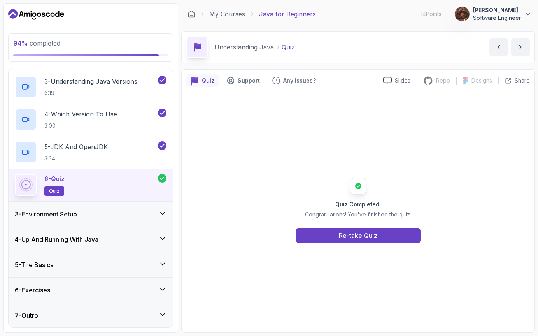
click at [165, 208] on div "3 - Environment Setup" at bounding box center [91, 214] width 164 height 25
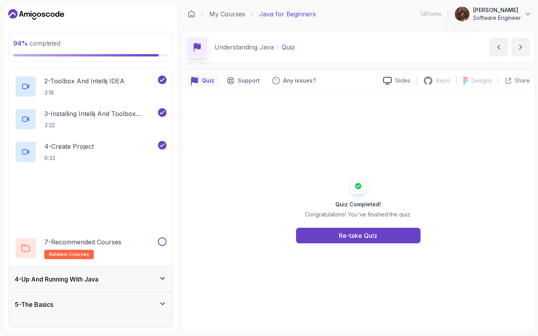
scroll to position [146, 0]
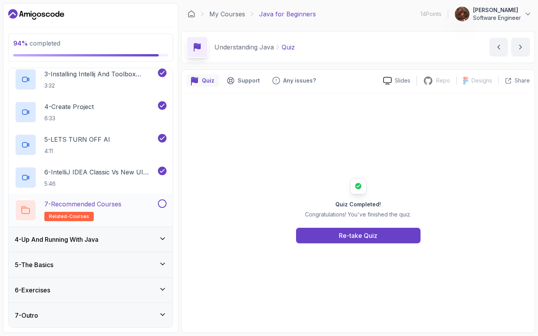
click at [137, 213] on div "7 - Recommended Courses related-courses" at bounding box center [86, 210] width 142 height 22
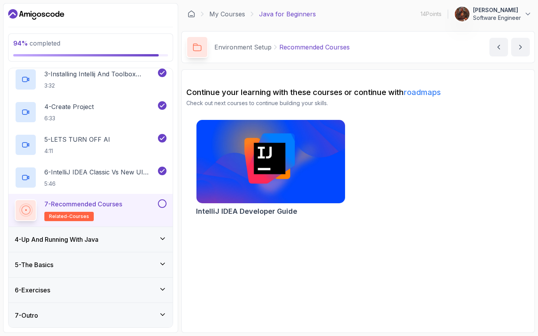
click at [166, 199] on div at bounding box center [162, 203] width 10 height 9
click at [165, 205] on button at bounding box center [162, 203] width 9 height 9
click at [156, 232] on div "4 - Up And Running With Java" at bounding box center [91, 239] width 164 height 25
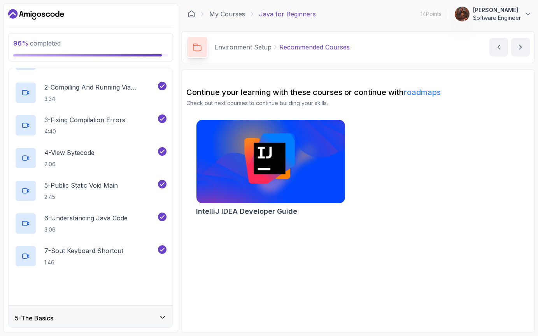
scroll to position [179, 0]
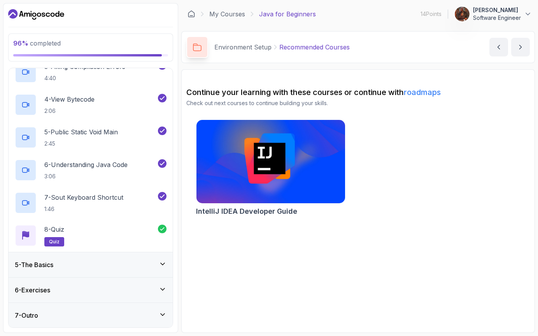
click at [165, 270] on div "5 - The Basics" at bounding box center [91, 264] width 164 height 25
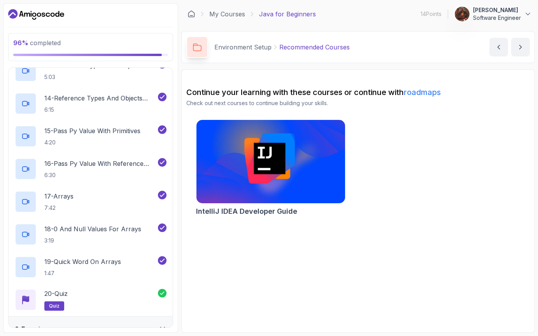
scroll to position [571, 0]
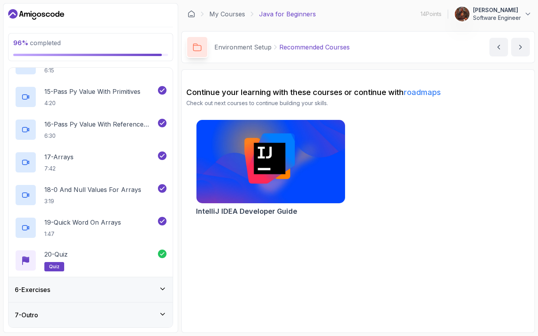
click at [156, 291] on div "6 - Exercises" at bounding box center [91, 289] width 152 height 9
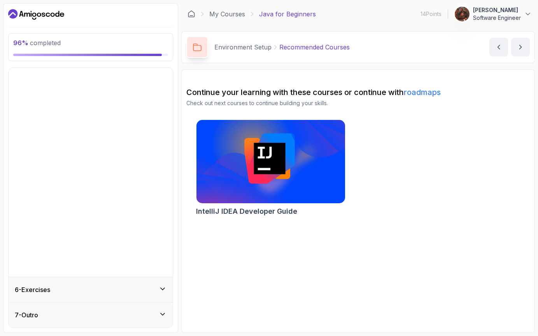
scroll to position [0, 0]
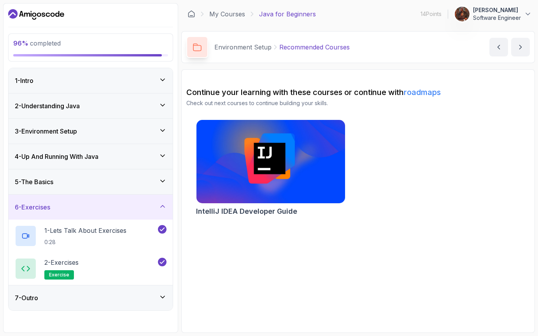
click at [158, 302] on div "7 - Outro" at bounding box center [91, 297] width 152 height 9
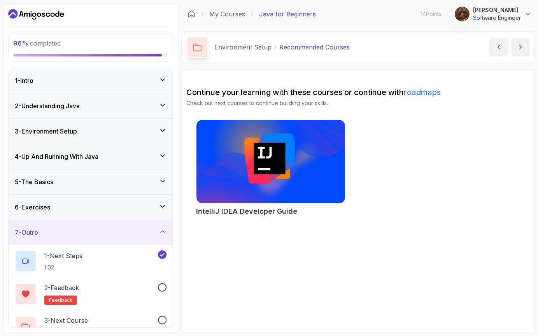
scroll to position [16, 0]
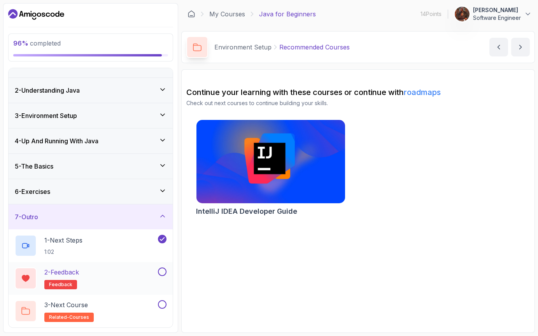
click at [125, 279] on div "2 - Feedback feedback" at bounding box center [86, 278] width 142 height 22
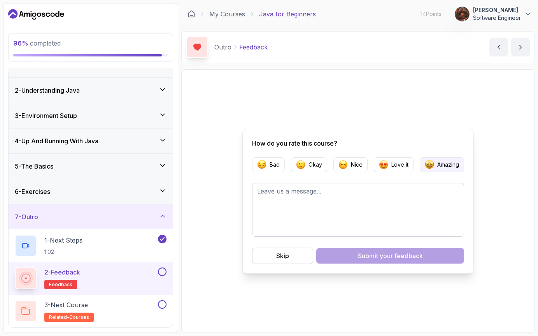
click at [459, 158] on button "Amazing" at bounding box center [442, 164] width 44 height 15
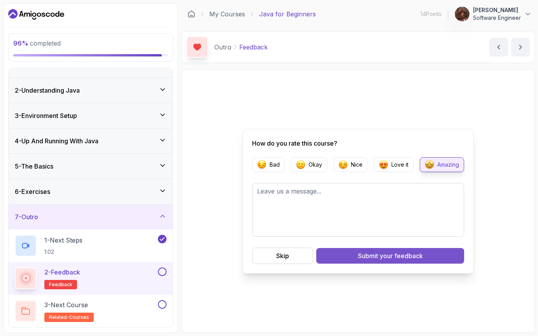
click at [402, 259] on span "your feedback" at bounding box center [401, 255] width 43 height 9
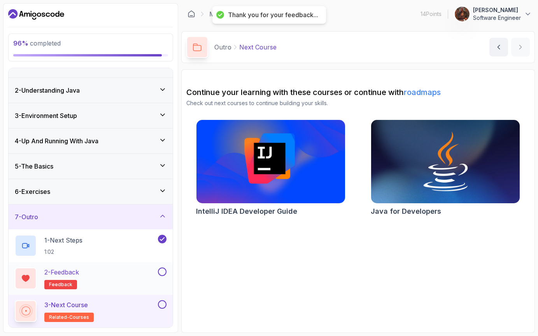
click at [165, 273] on button at bounding box center [162, 271] width 9 height 9
click at [147, 309] on div "3 - Next Course related-courses" at bounding box center [86, 311] width 142 height 22
click at [417, 148] on img at bounding box center [446, 162] width 156 height 88
click at [161, 291] on div "2 - Feedback feedback" at bounding box center [91, 278] width 164 height 33
click at [161, 295] on div "3 - Next Course related-courses" at bounding box center [91, 311] width 164 height 33
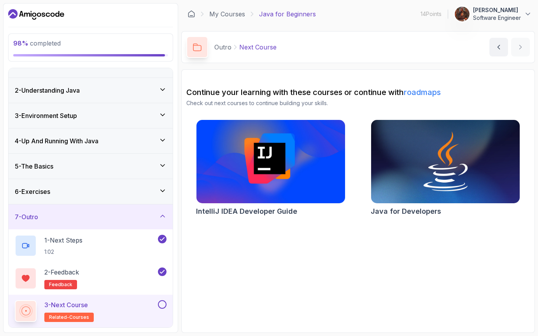
click at [163, 306] on button at bounding box center [162, 304] width 9 height 9
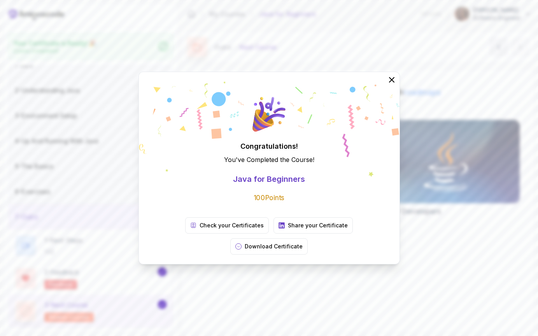
scroll to position [13, 0]
click at [392, 82] on icon at bounding box center [391, 79] width 5 height 5
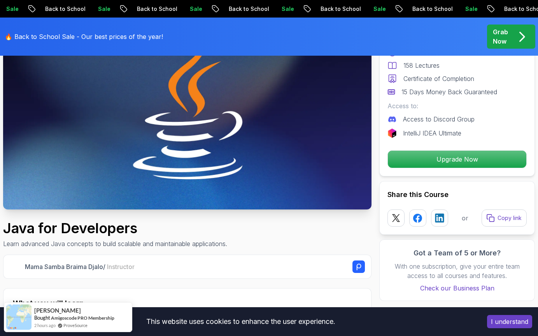
scroll to position [94, 0]
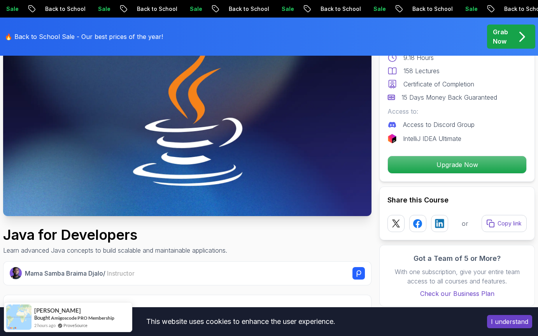
click at [241, 141] on img at bounding box center [187, 113] width 369 height 208
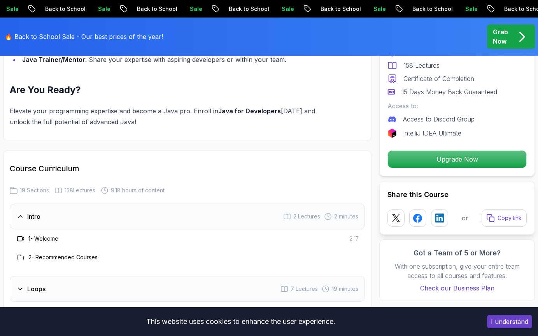
scroll to position [912, 0]
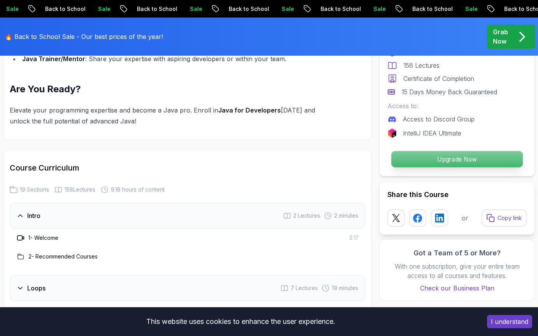
click at [442, 160] on p "Upgrade Now" at bounding box center [458, 159] width 132 height 16
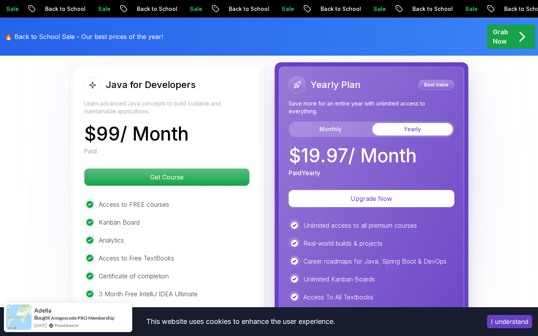
scroll to position [1926, 0]
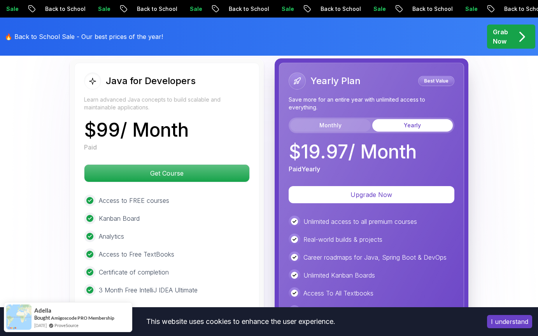
click at [354, 120] on button "Monthly" at bounding box center [330, 125] width 81 height 12
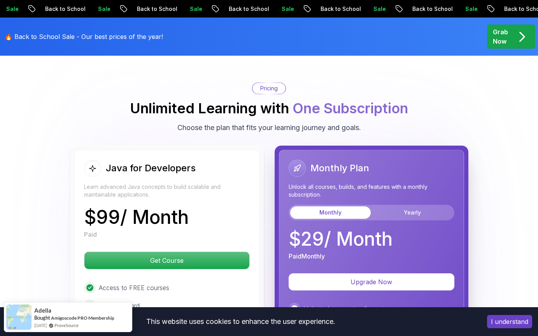
scroll to position [1845, 0]
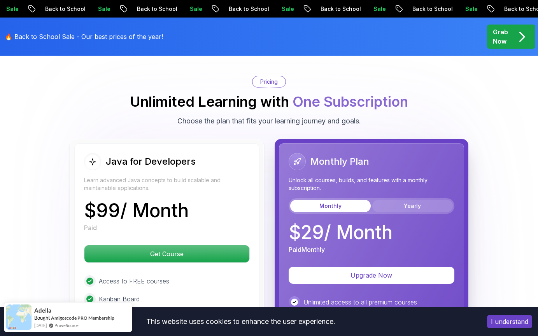
click at [405, 200] on button "Yearly" at bounding box center [413, 206] width 81 height 12
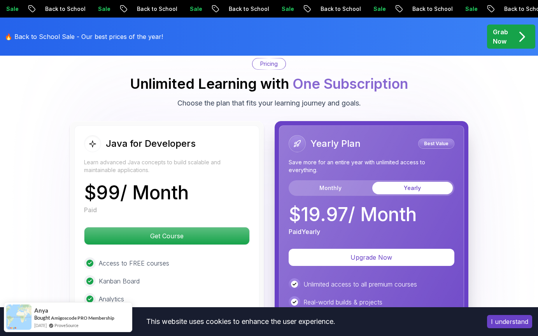
scroll to position [1865, 0]
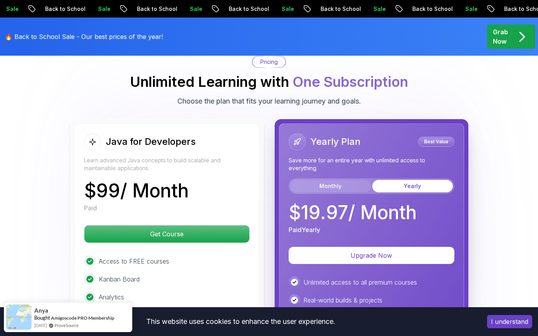
click at [338, 180] on button "Monthly" at bounding box center [330, 186] width 81 height 12
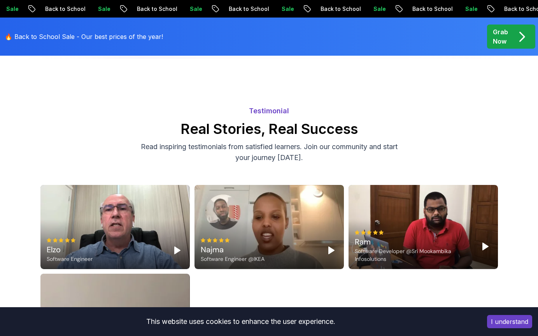
scroll to position [2312, 0]
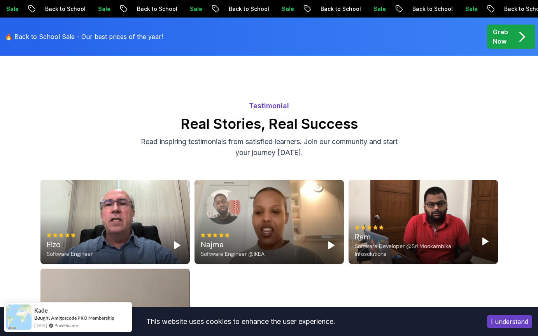
click at [503, 320] on button "I understand" at bounding box center [509, 321] width 45 height 13
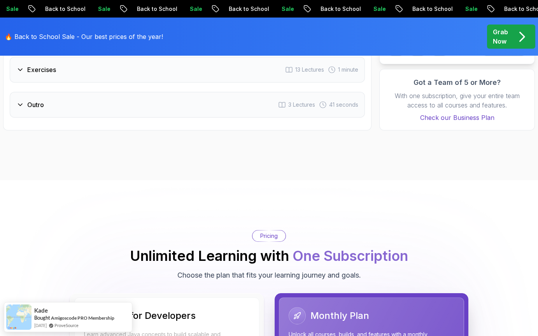
scroll to position [1687, 0]
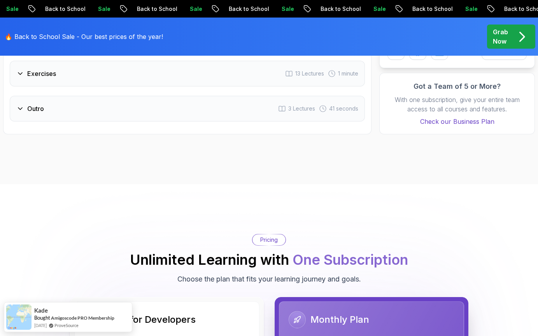
click at [517, 33] on icon "pre-order" at bounding box center [522, 36] width 15 height 15
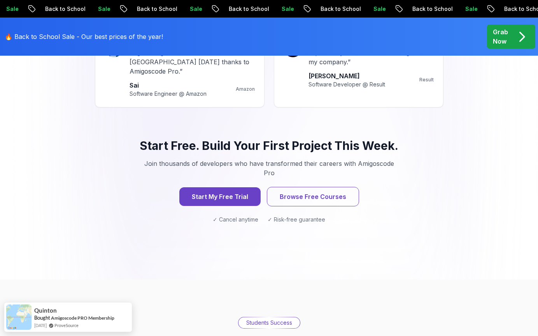
scroll to position [1051, 0]
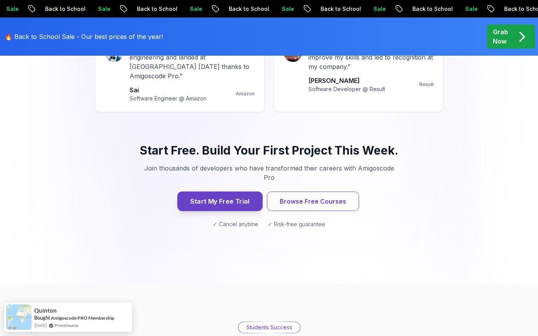
click at [201, 192] on button "Start My Free Trial" at bounding box center [219, 201] width 85 height 19
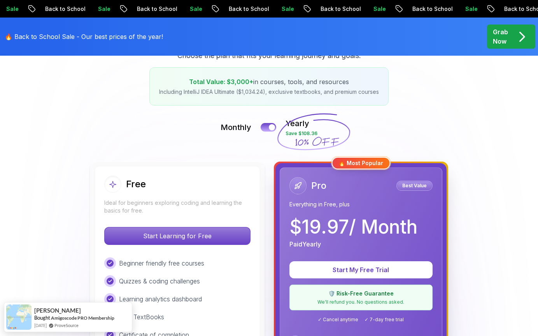
scroll to position [74, 0]
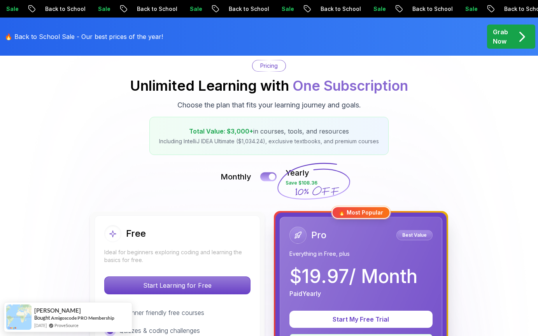
click at [267, 178] on button at bounding box center [268, 176] width 16 height 9
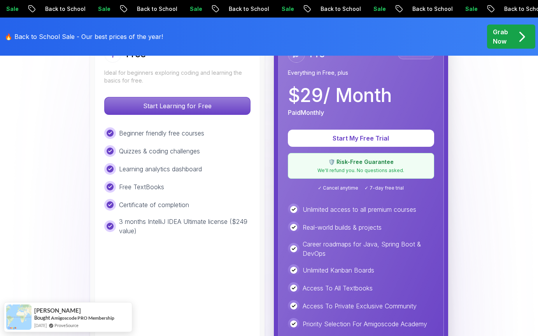
scroll to position [242, 0]
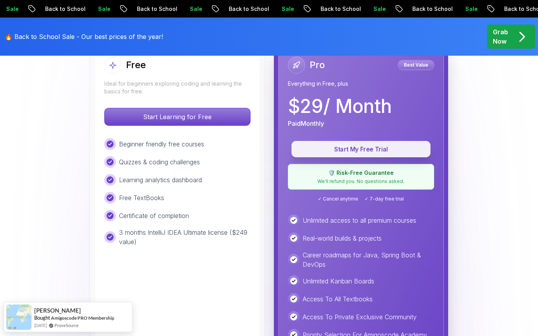
click at [348, 156] on button "Start My Free Trial" at bounding box center [361, 149] width 139 height 16
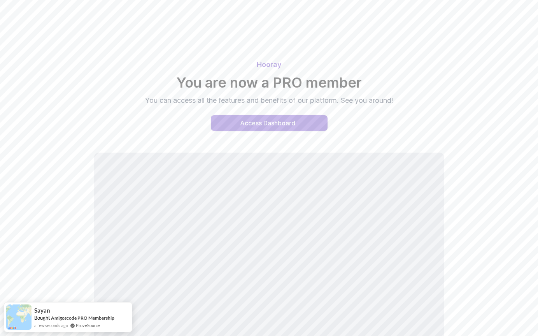
click at [317, 128] on button "Access Dashboard" at bounding box center [269, 123] width 117 height 16
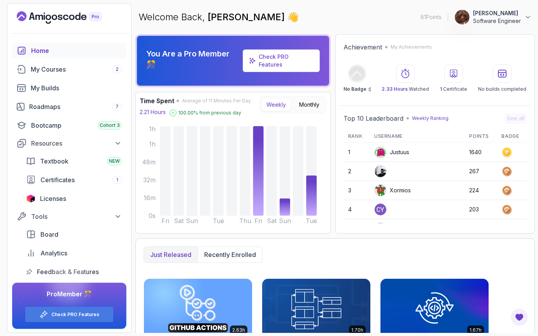
click at [494, 19] on p "Software Engineer" at bounding box center [497, 21] width 48 height 8
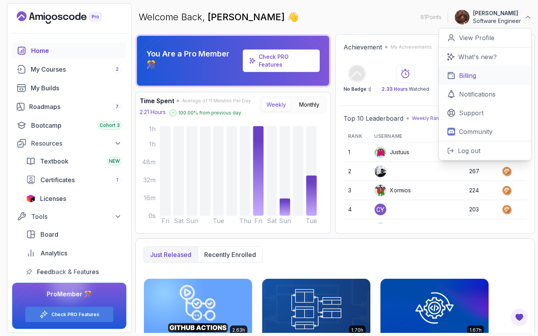
click at [475, 81] on link "Billing" at bounding box center [485, 75] width 93 height 19
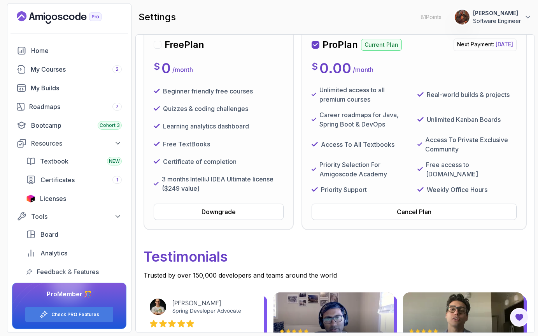
scroll to position [86, 0]
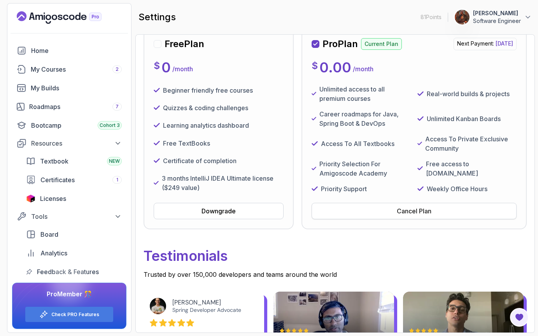
click at [431, 216] on div "Cancel Plan" at bounding box center [414, 210] width 35 height 9
